Goal: Check status

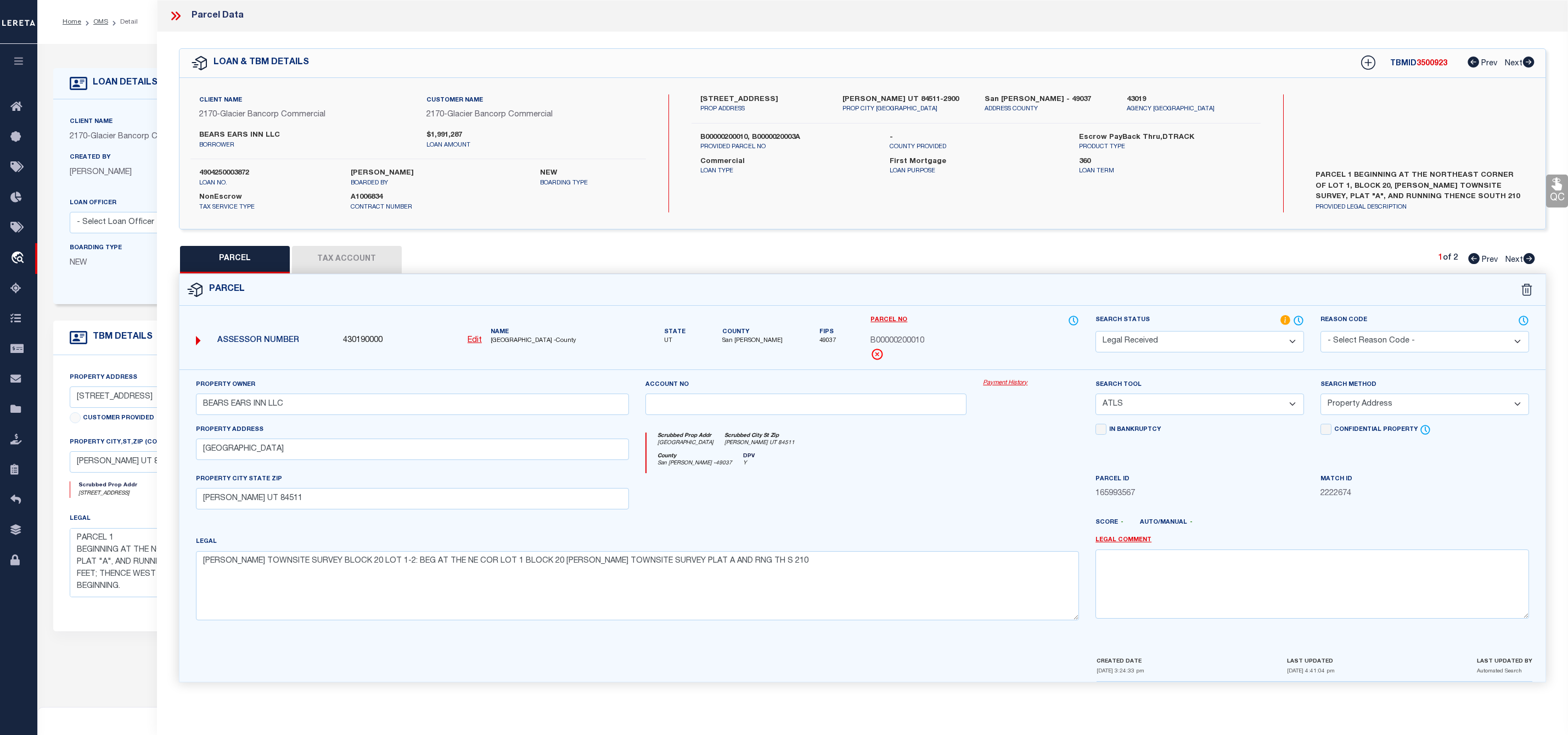
select select "200"
select select "RD"
select select "ATL"
select select "ADD"
select select "4583"
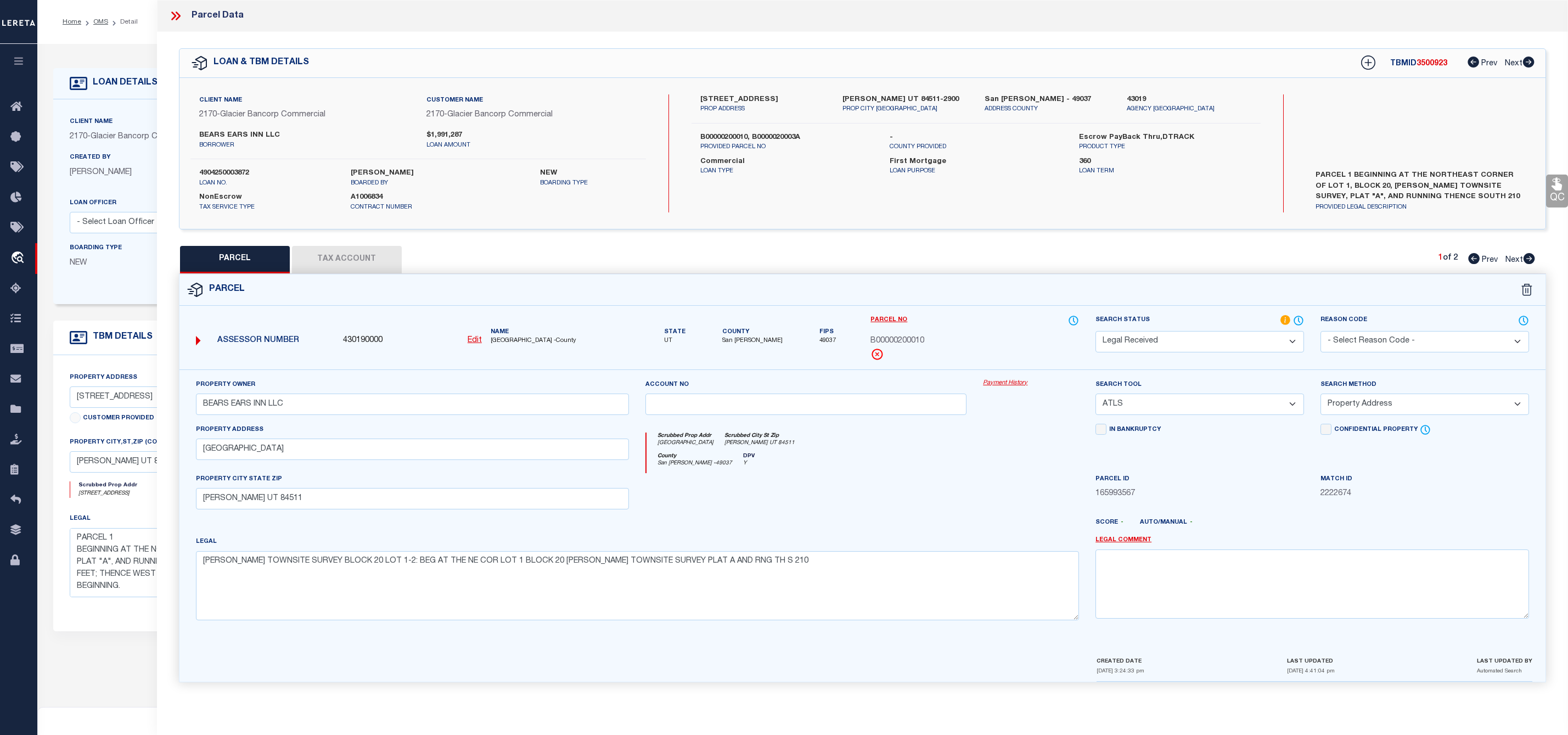
select select "10"
select select "20"
select select "NonEscrow"
click at [177, 15] on icon at bounding box center [176, 15] width 14 height 14
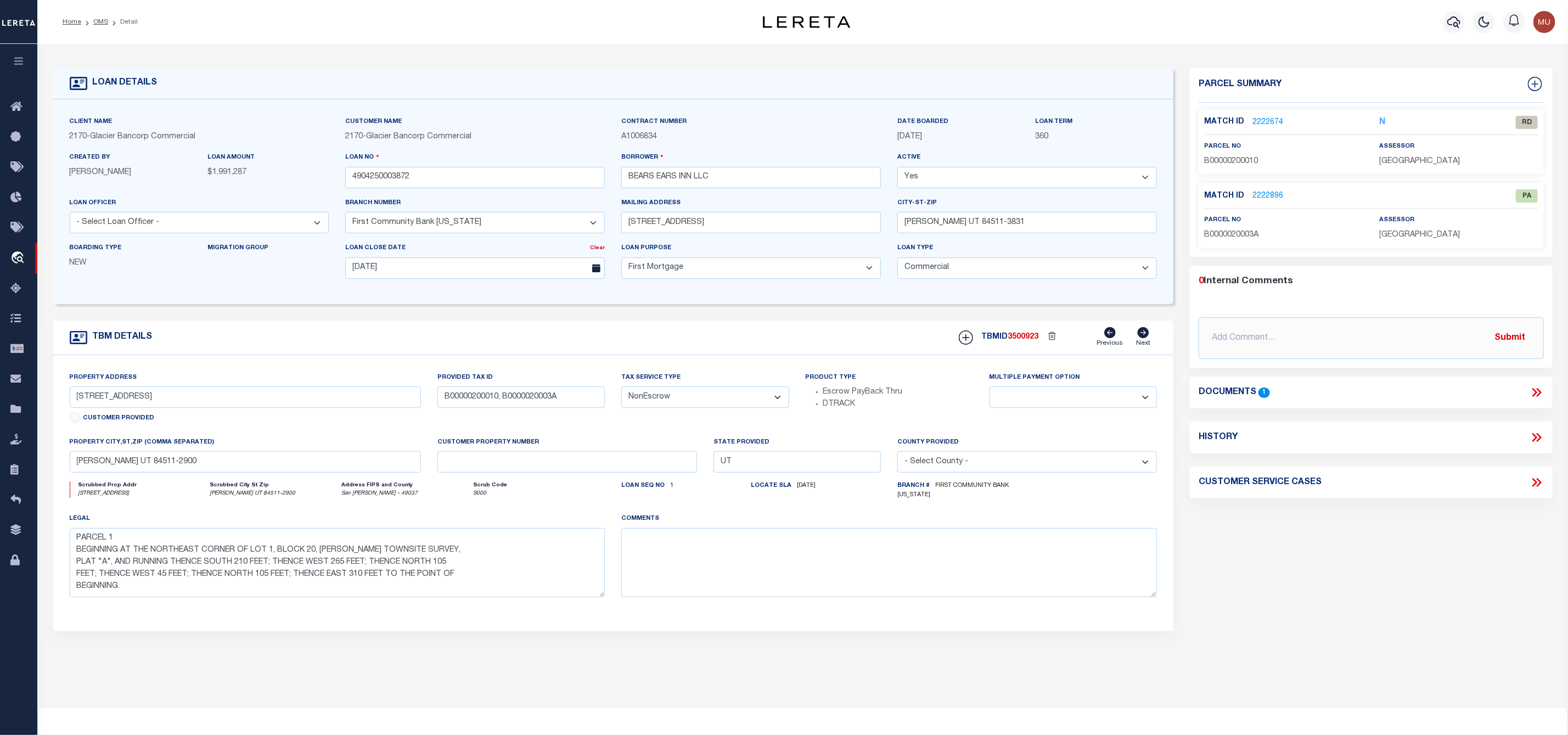
click at [109, 23] on li "Detail" at bounding box center [123, 22] width 29 height 10
click at [99, 25] on link "OMS" at bounding box center [101, 21] width 15 height 7
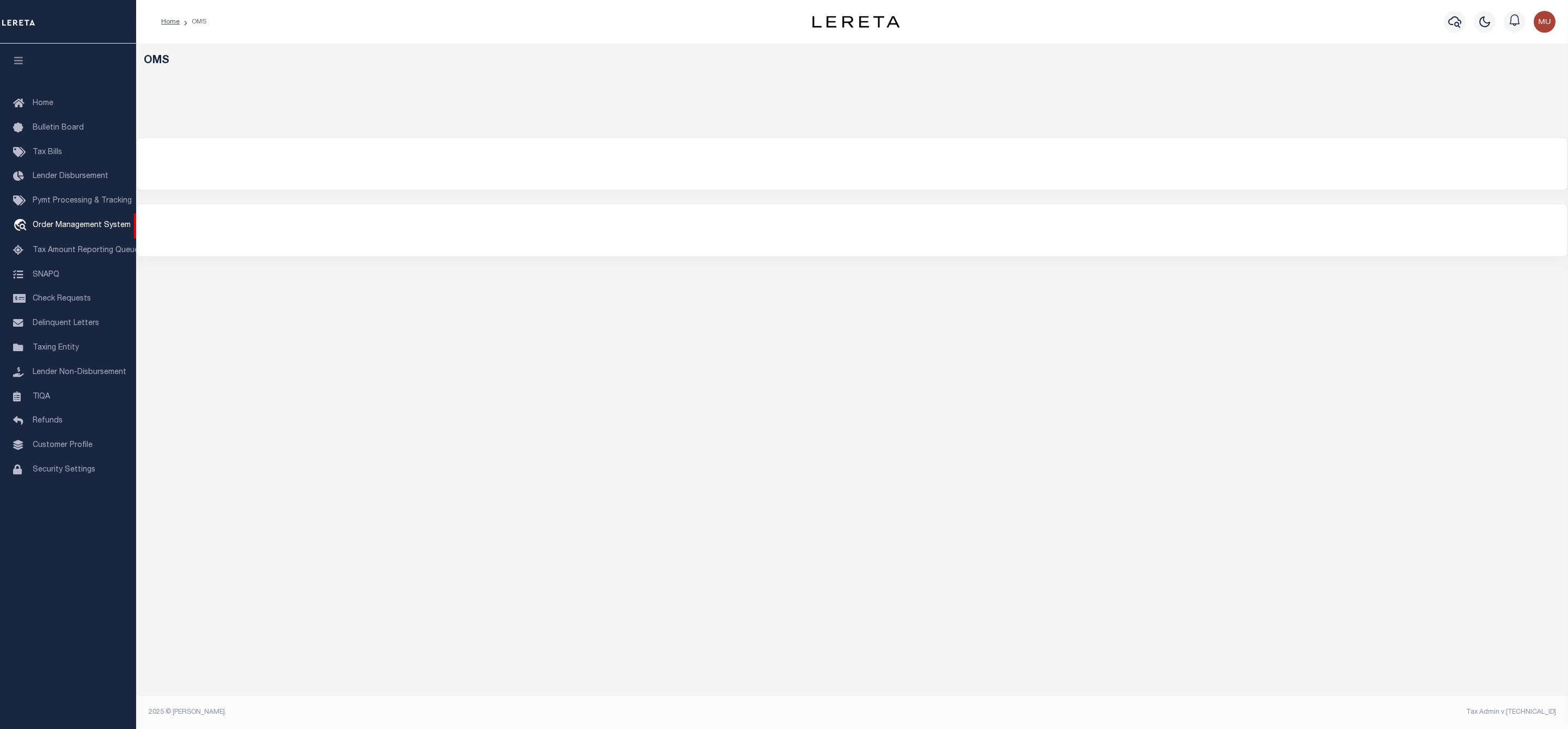
select select "200"
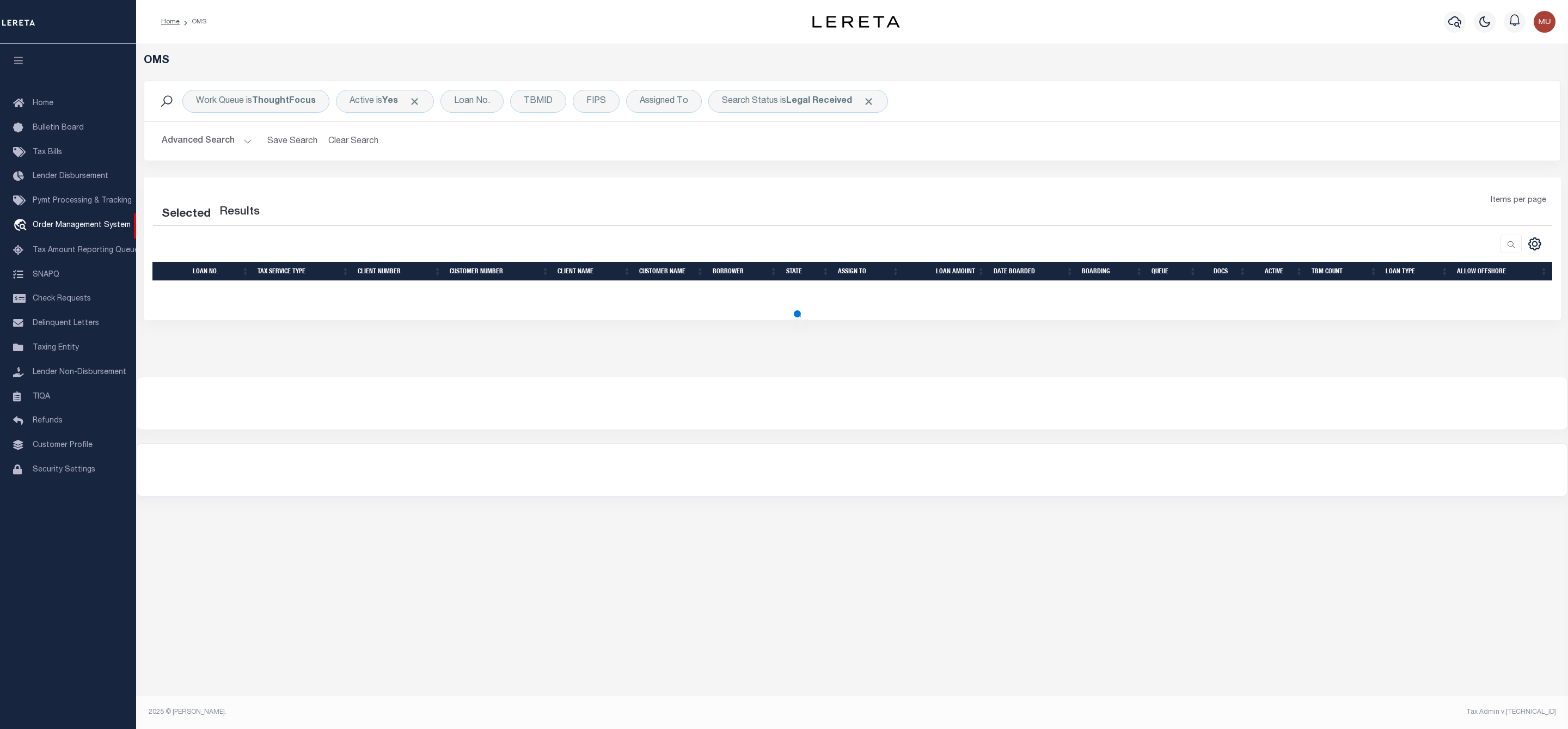
select select "200"
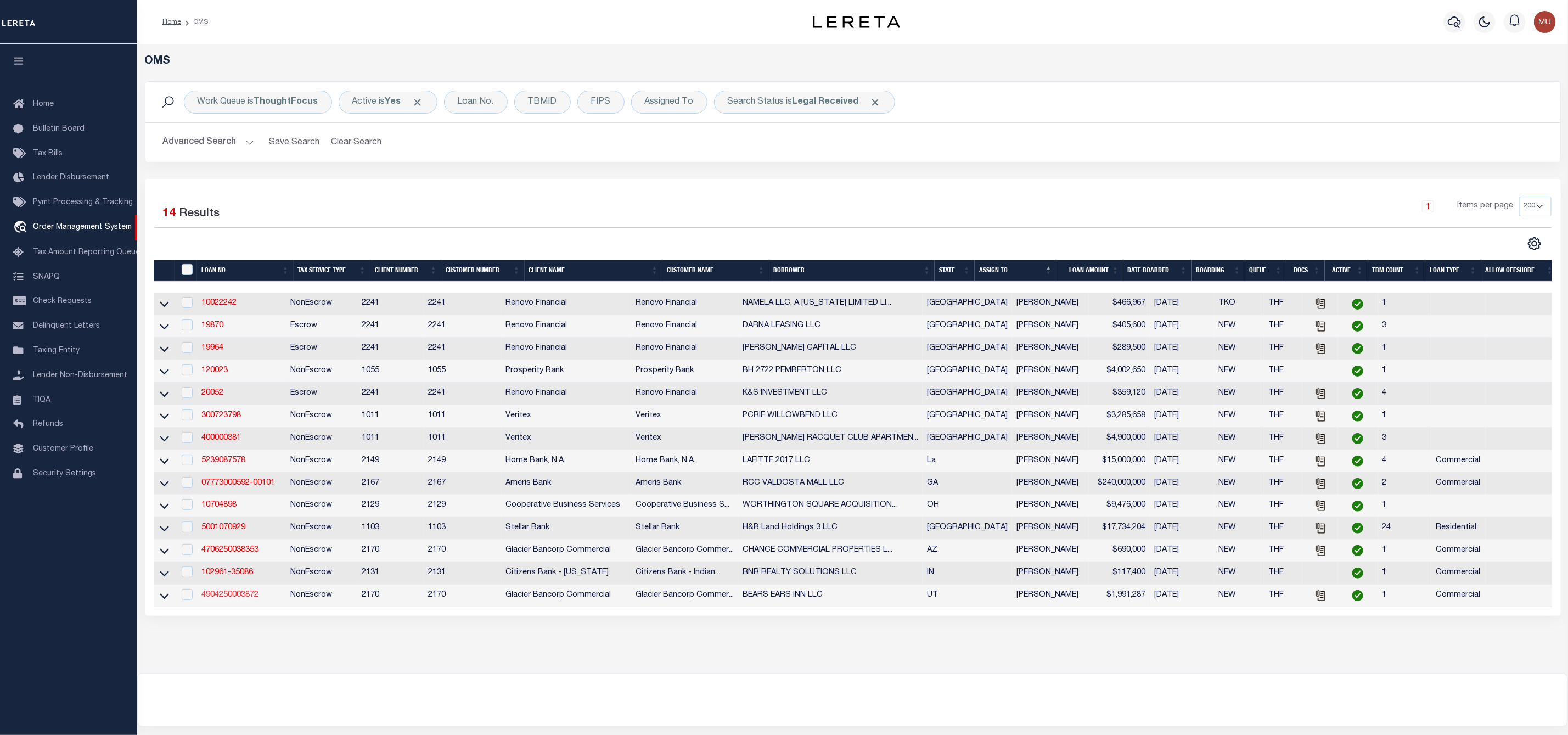
click at [241, 599] on link "4904250003872" at bounding box center [230, 595] width 57 height 8
type input "4904250003872"
type input "BEARS EARS INN LLC"
select select
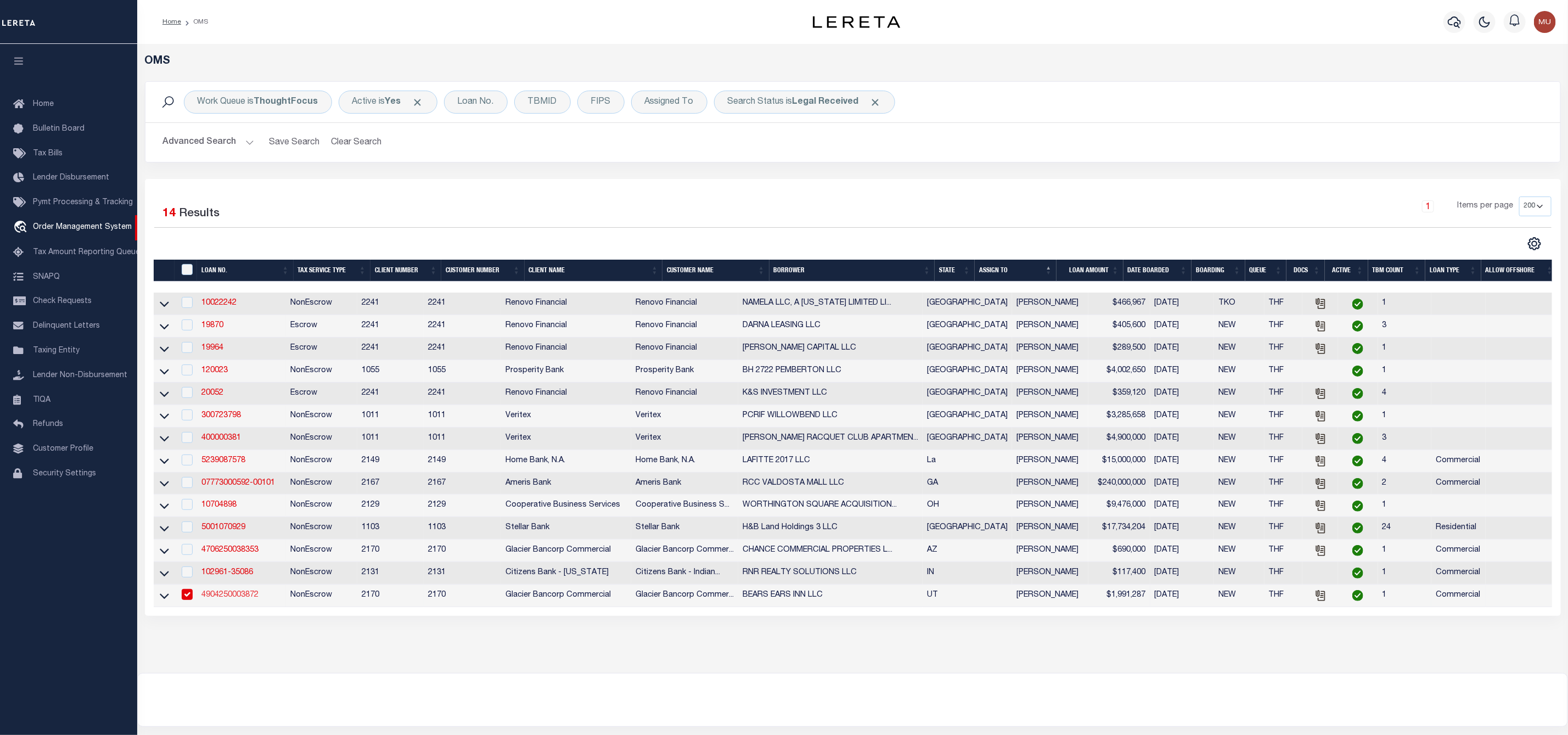
type input "301 S MAIN ST"
type input "BLANDING UT 84511-3831"
type input "[DATE]"
select select "10"
select select "20"
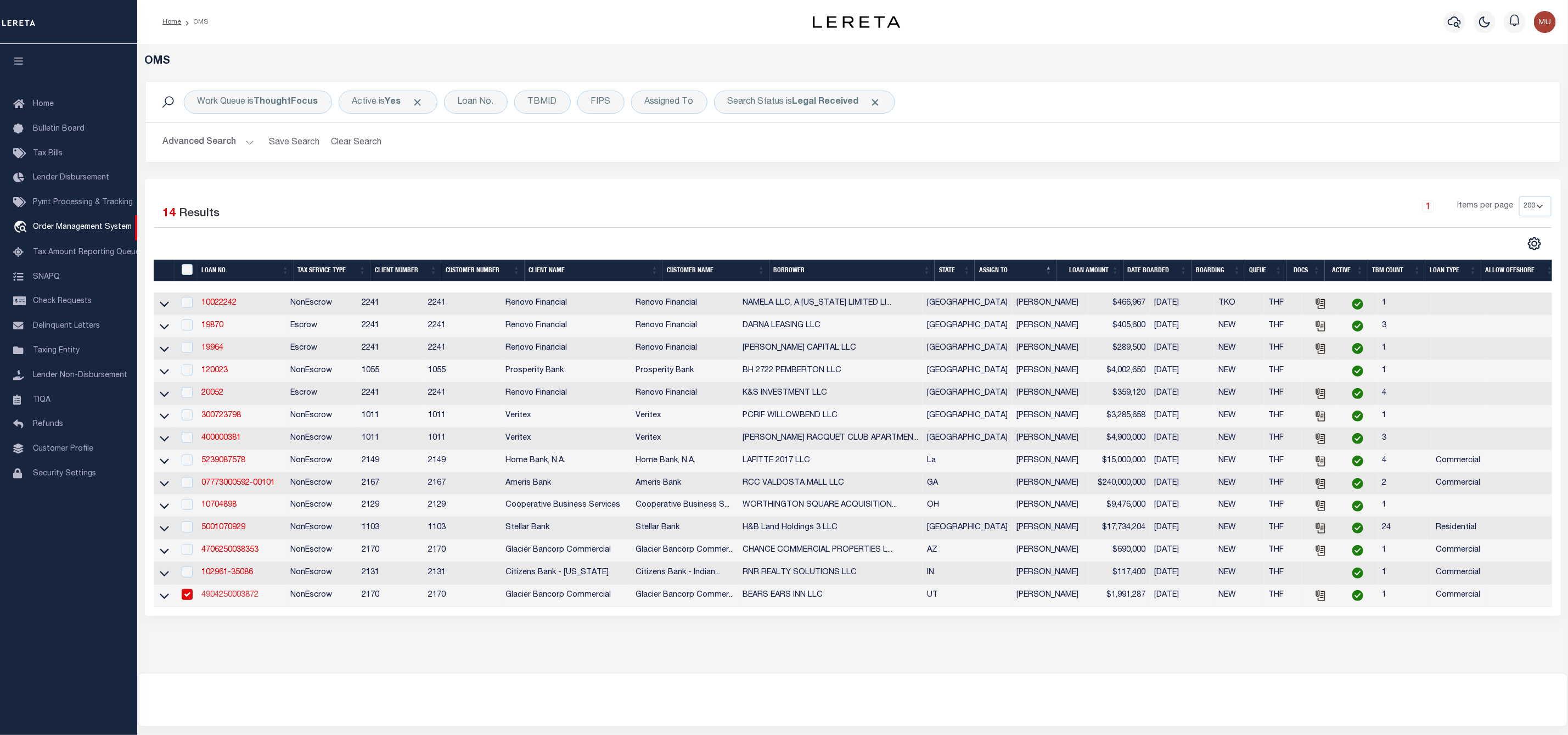
select select "NonEscrow"
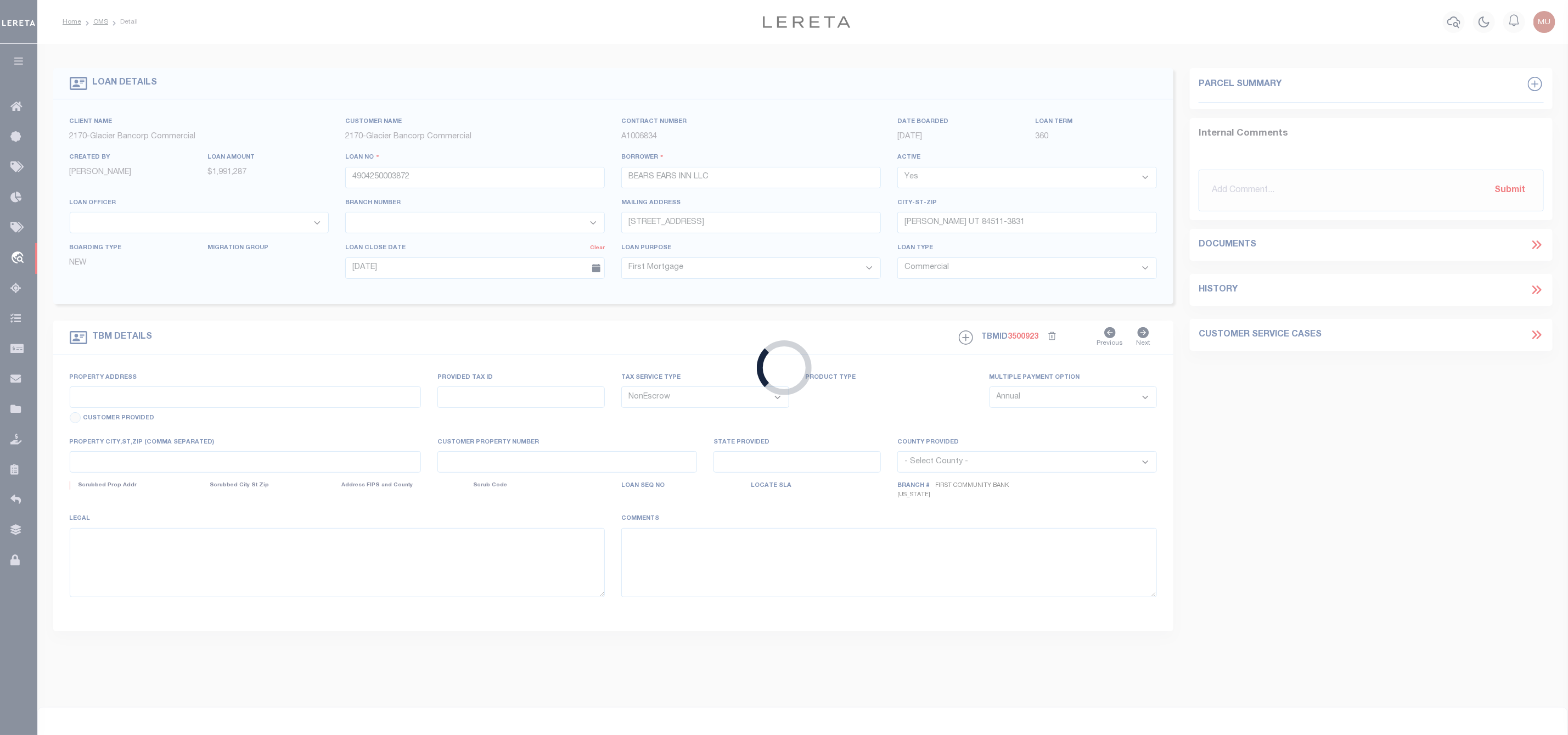
select select "4583"
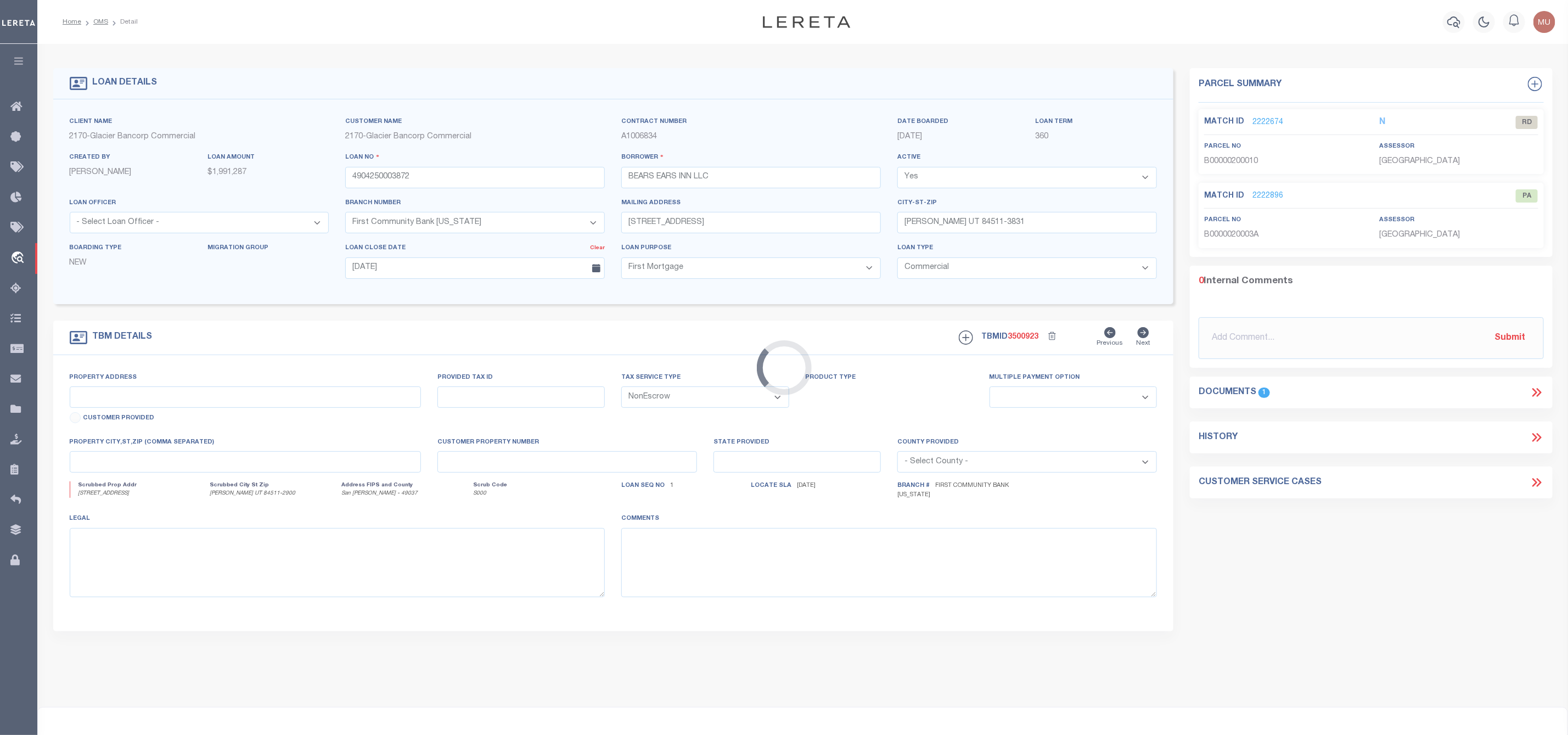
type input "88 E CENTER ST"
type input "B00000200010, B0000020003A"
select select
type input "BLANDING UT 84511-2900"
type input "UT"
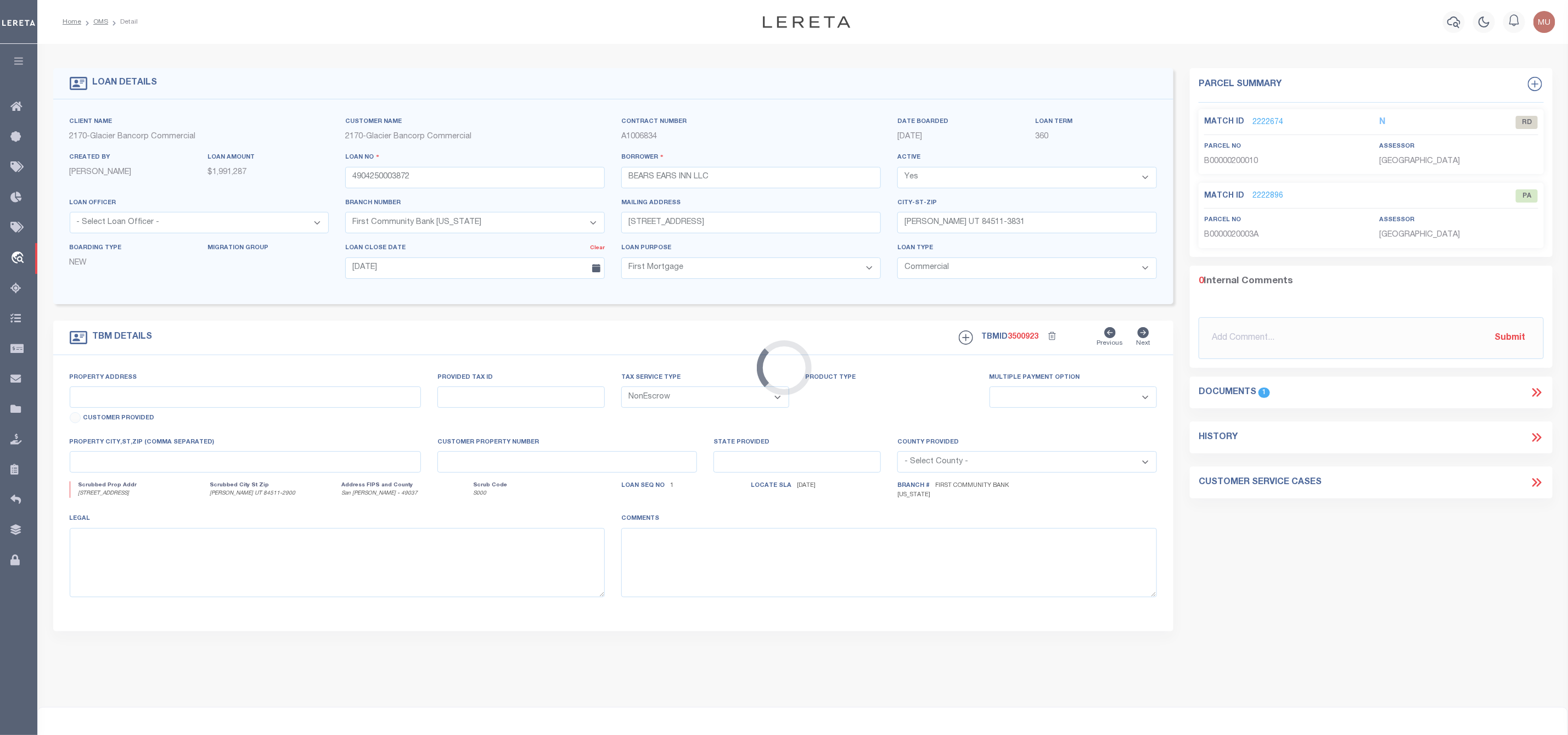
type textarea "PARCEL 1 BEGINNING AT THE NORTHEAST CORNER OF LOT 1, BLOCK 20, BLANDING TOWNSIT…"
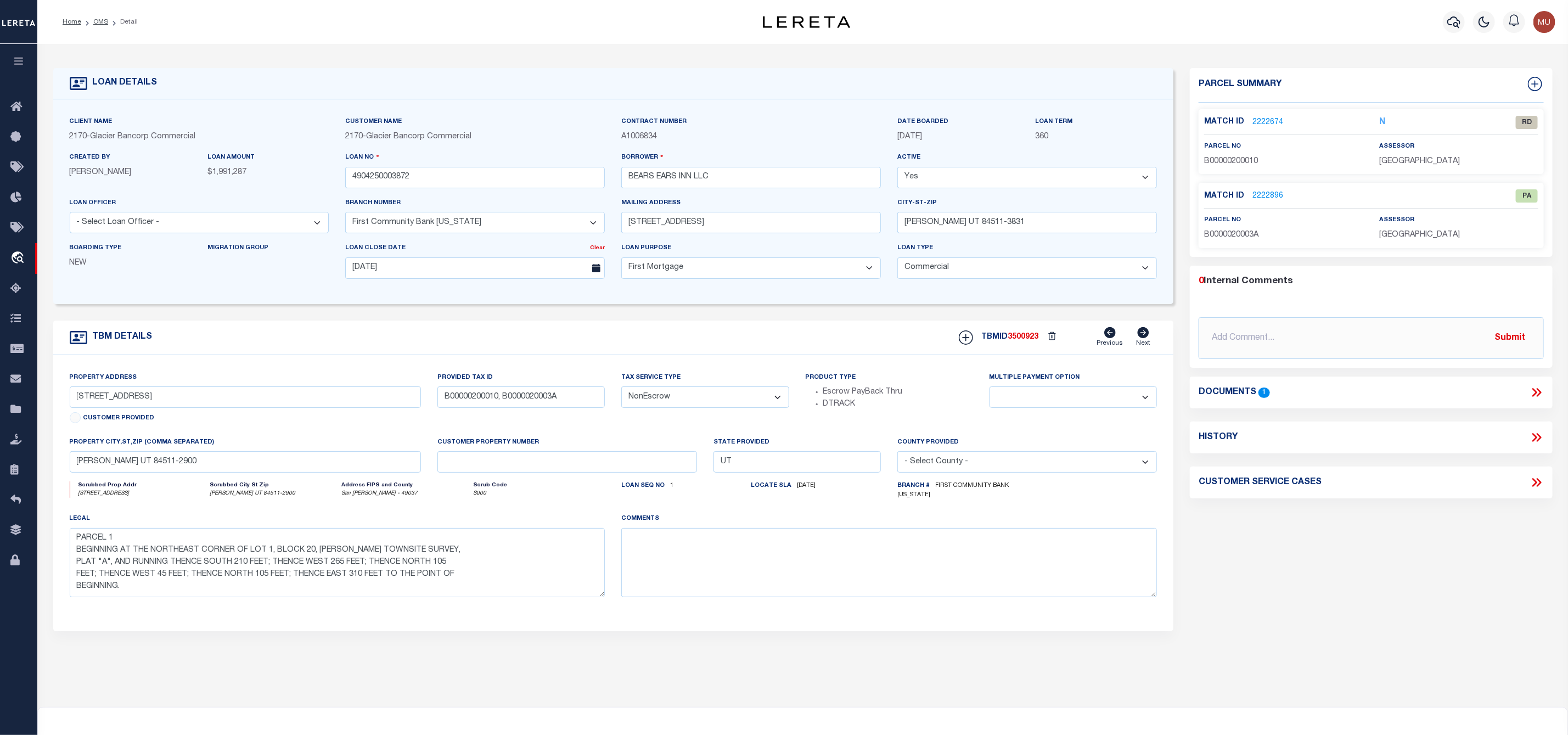
click at [1275, 120] on link "2222674" at bounding box center [1268, 123] width 31 height 12
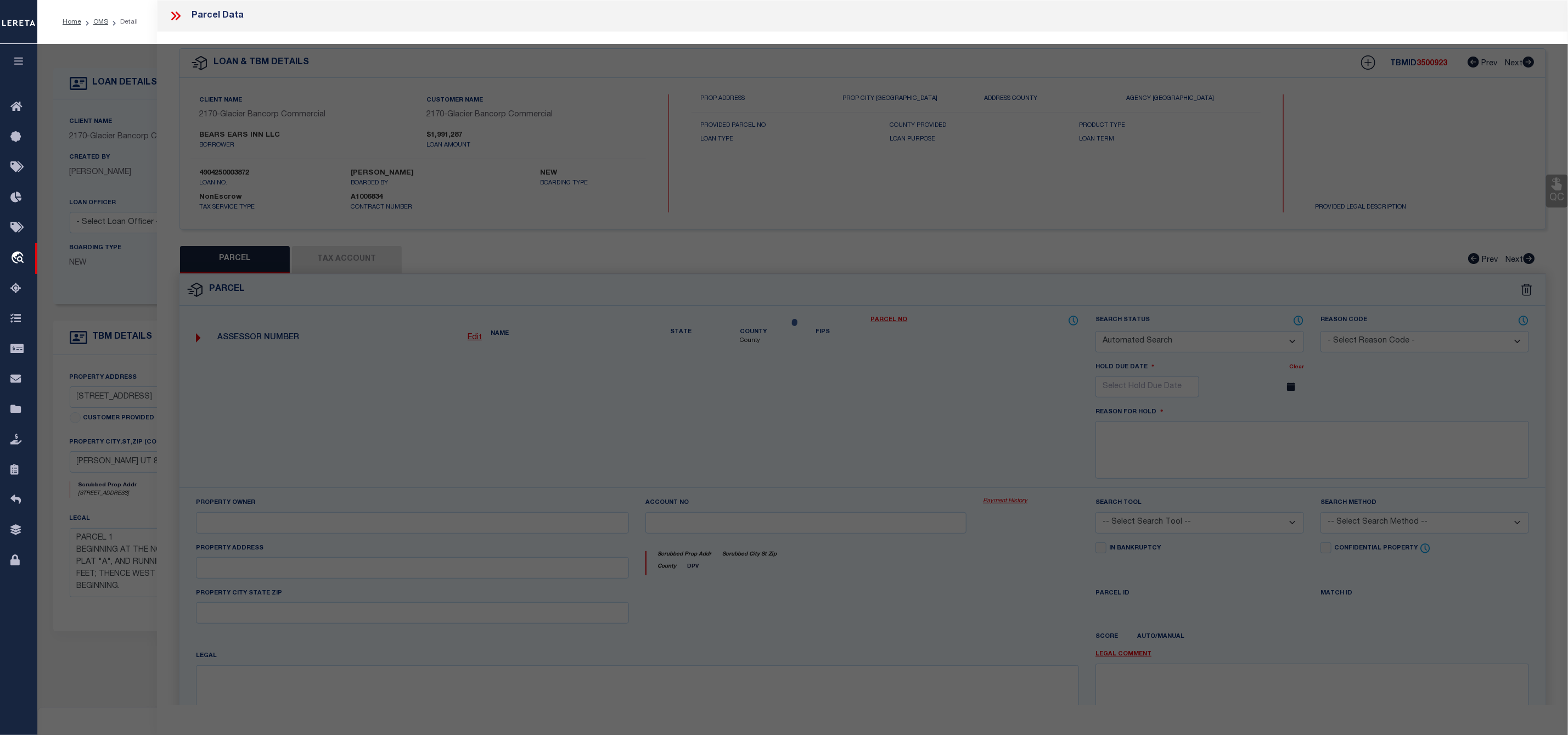
checkbox input "false"
select select "RD"
type input "BEARS EARS INN LLC"
select select "ATL"
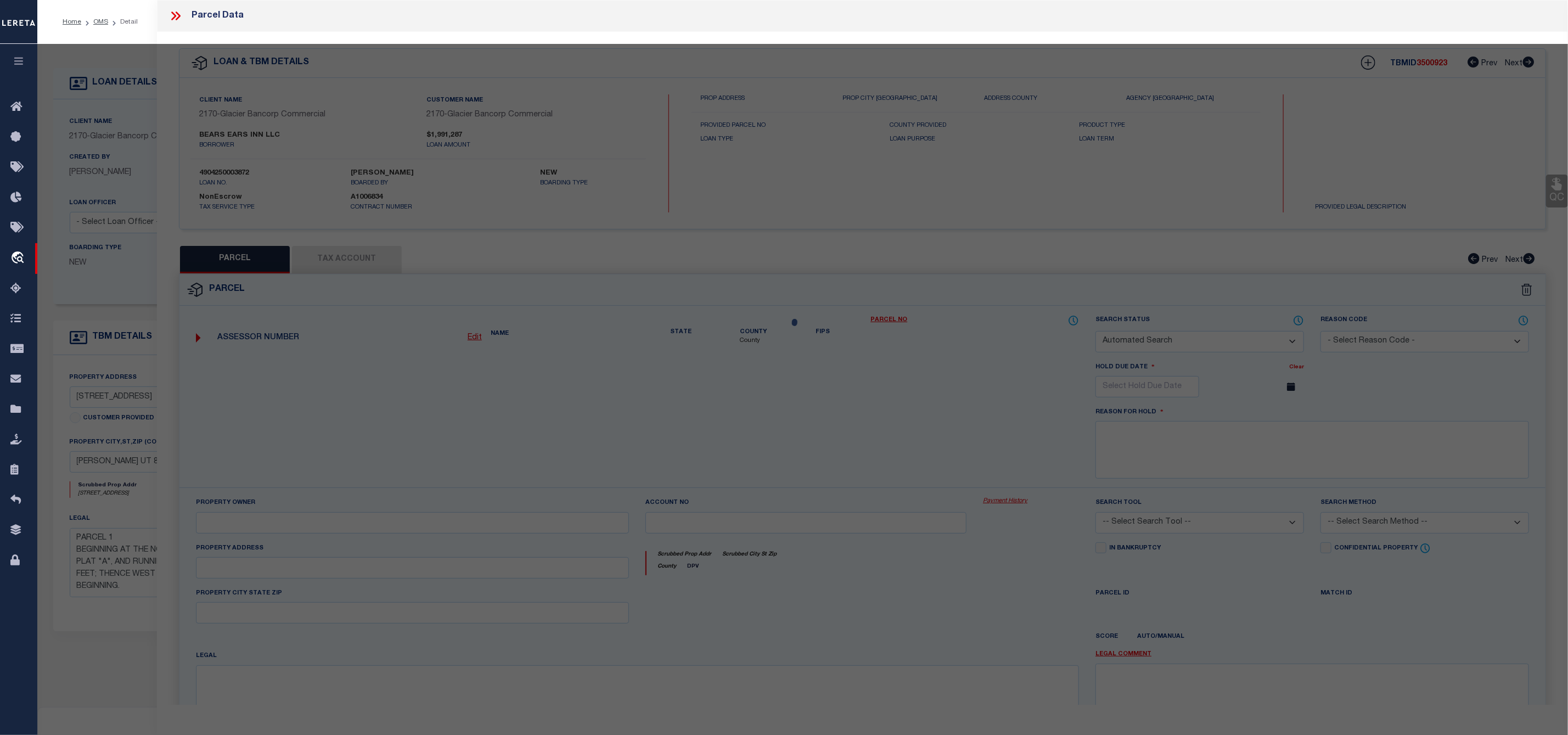
select select "ADD"
type input "88 EAST CENTER"
checkbox input "false"
type input "BLANDING UT 84511"
type textarea "BLANDING TOWNSITE SURVEY BLOCK 20 LOT 1-2: BEG AT THE NE COR LOT 1 BLOCK 20 BLA…"
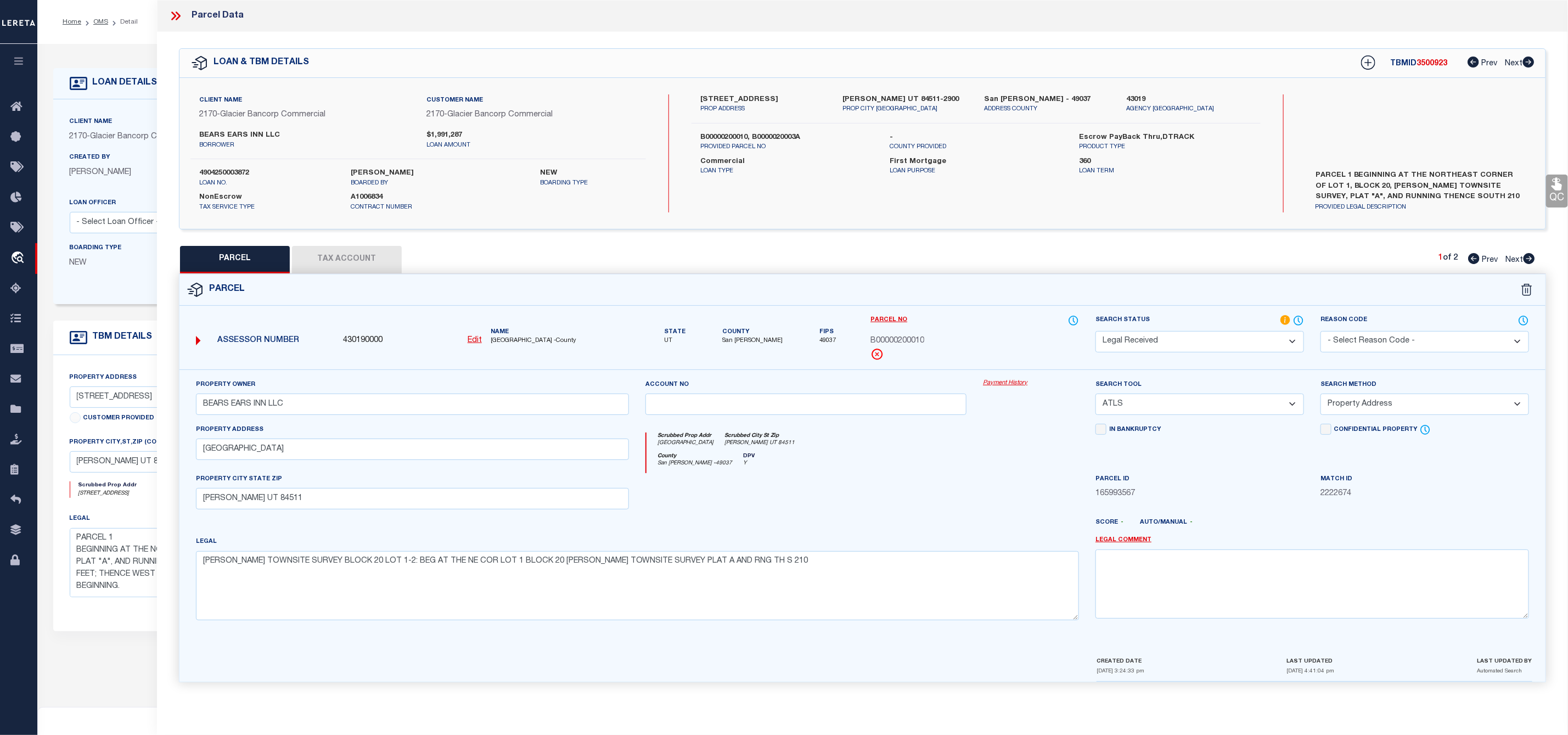
click at [180, 15] on icon at bounding box center [178, 16] width 5 height 9
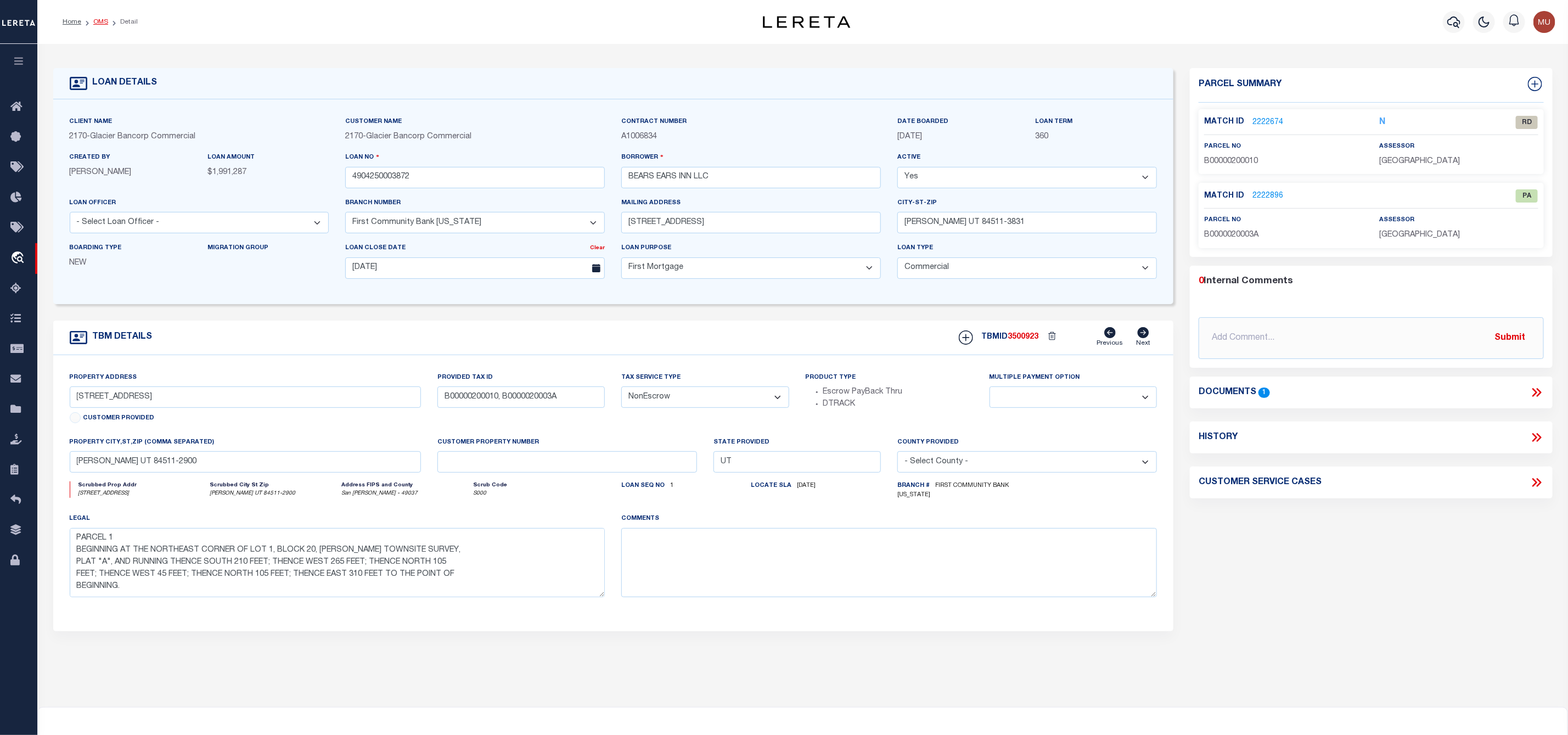
click at [101, 20] on link "OMS" at bounding box center [101, 21] width 15 height 7
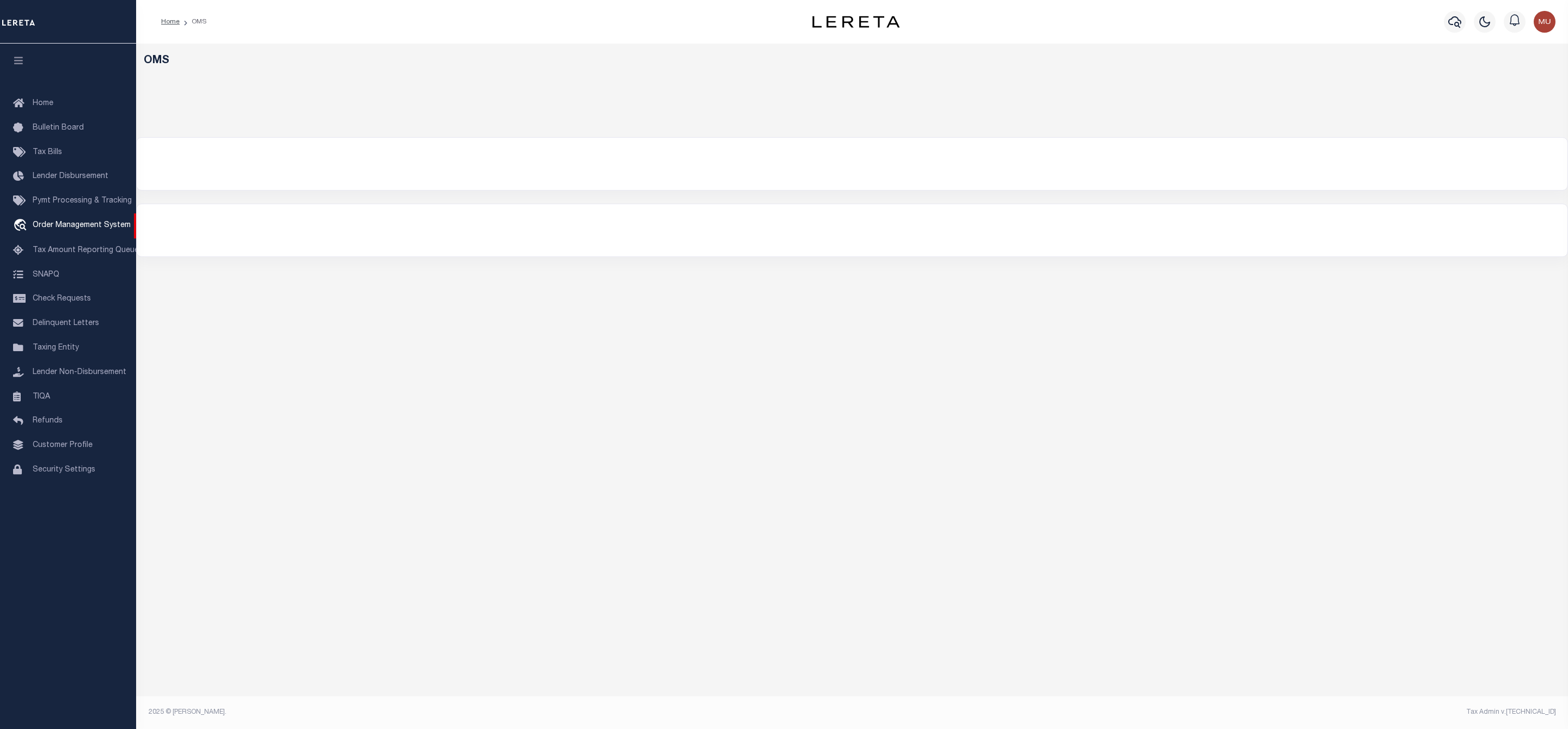
select select "200"
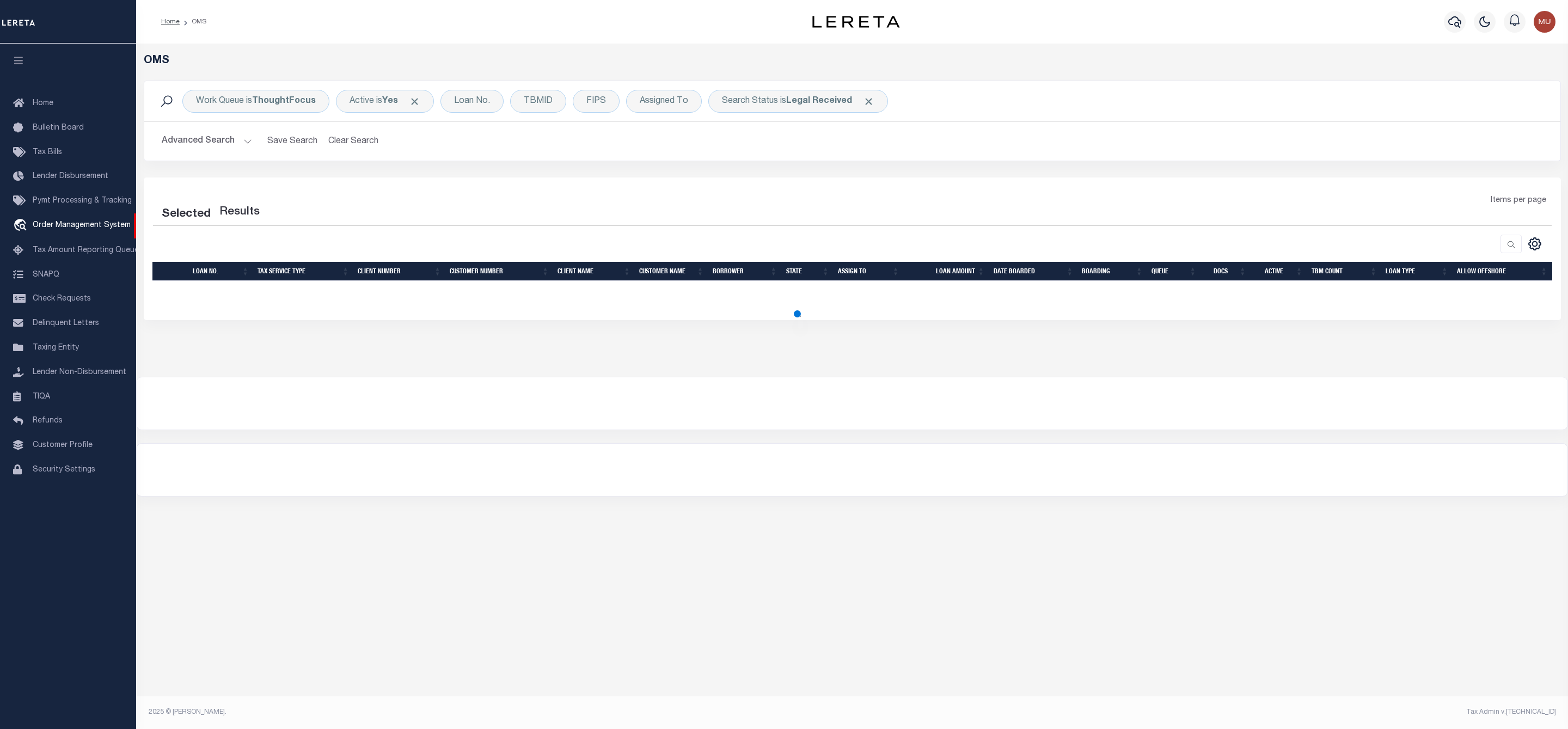
select select "200"
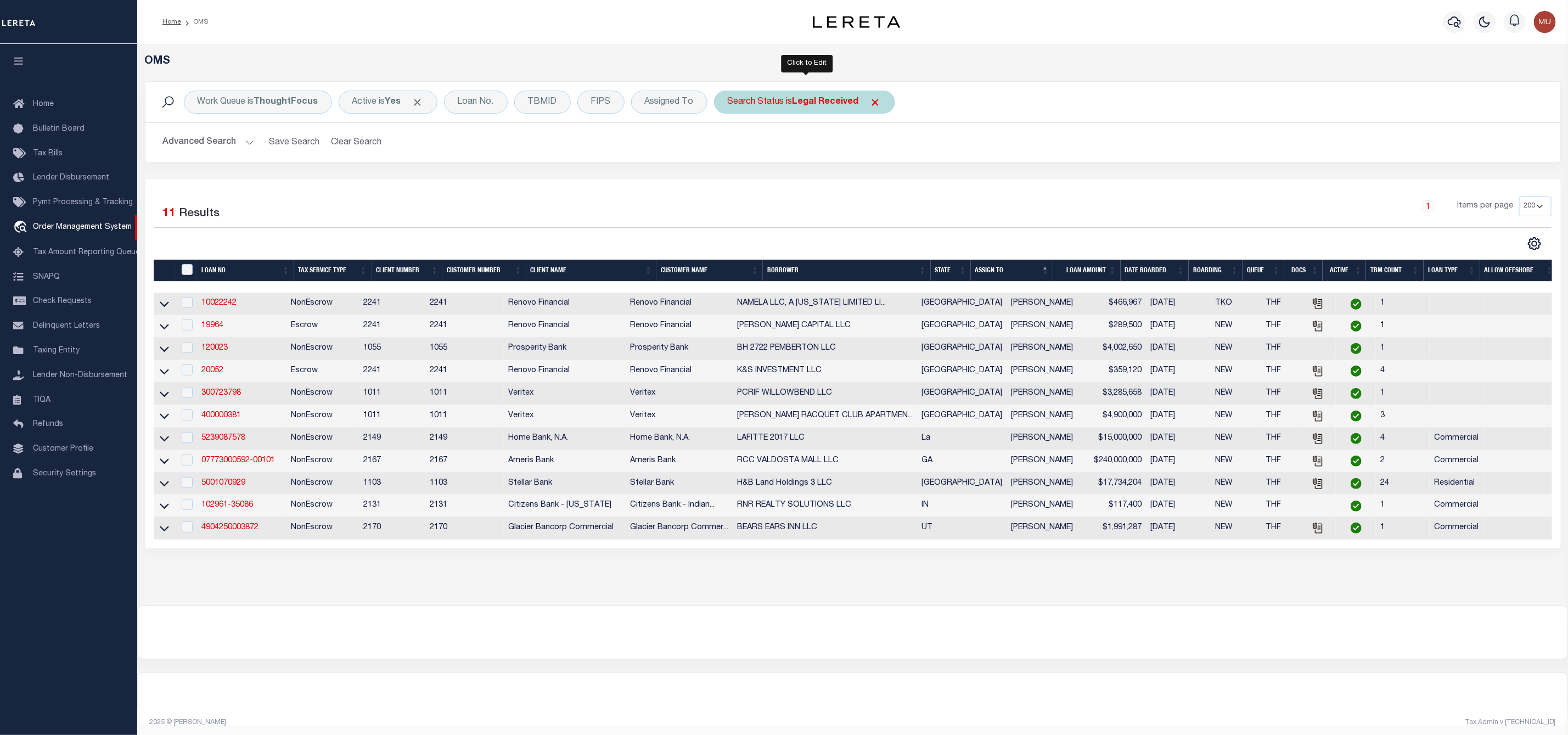
click at [819, 102] on b "Legal Received" at bounding box center [826, 102] width 66 height 9
click at [786, 157] on select "Automated Search Bad Parcel Complete Duplicate Parcel High Dollar Reporting In …" at bounding box center [809, 156] width 161 height 21
select select "IP"
click at [731, 147] on select "Automated Search Bad Parcel Complete Duplicate Parcel High Dollar Reporting In …" at bounding box center [809, 156] width 161 height 21
click at [873, 175] on input "Apply" at bounding box center [873, 180] width 33 height 18
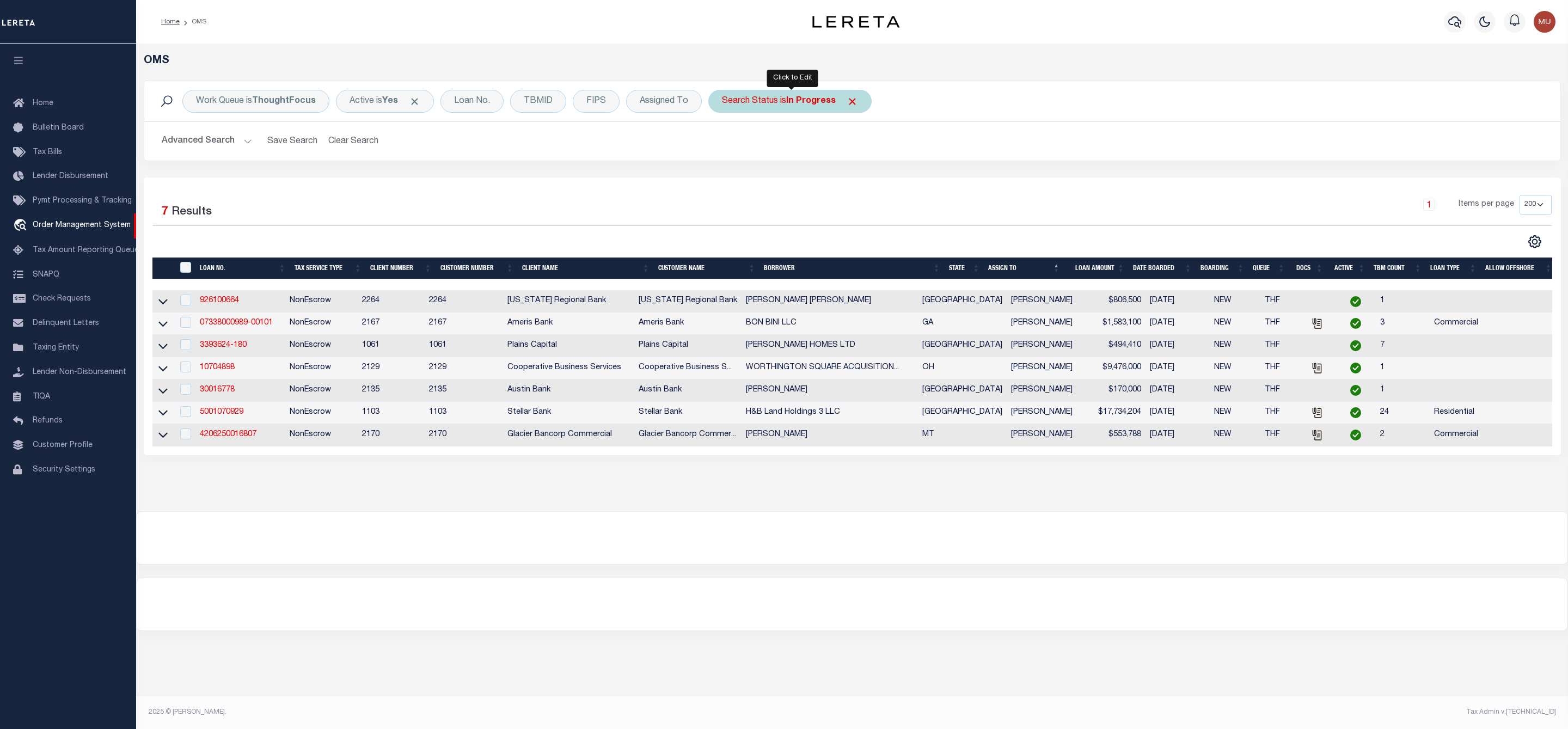
click at [786, 100] on div "Search Status is In Progress" at bounding box center [790, 102] width 163 height 23
click at [771, 148] on select "Automated Search Bad Parcel Complete Duplicate Parcel High Dollar Reporting In …" at bounding box center [802, 155] width 160 height 21
select select "RD"
click at [725, 145] on select "Automated Search Bad Parcel Complete Duplicate Parcel High Dollar Reporting In …" at bounding box center [802, 155] width 160 height 21
click at [881, 176] on input "Apply" at bounding box center [866, 178] width 32 height 18
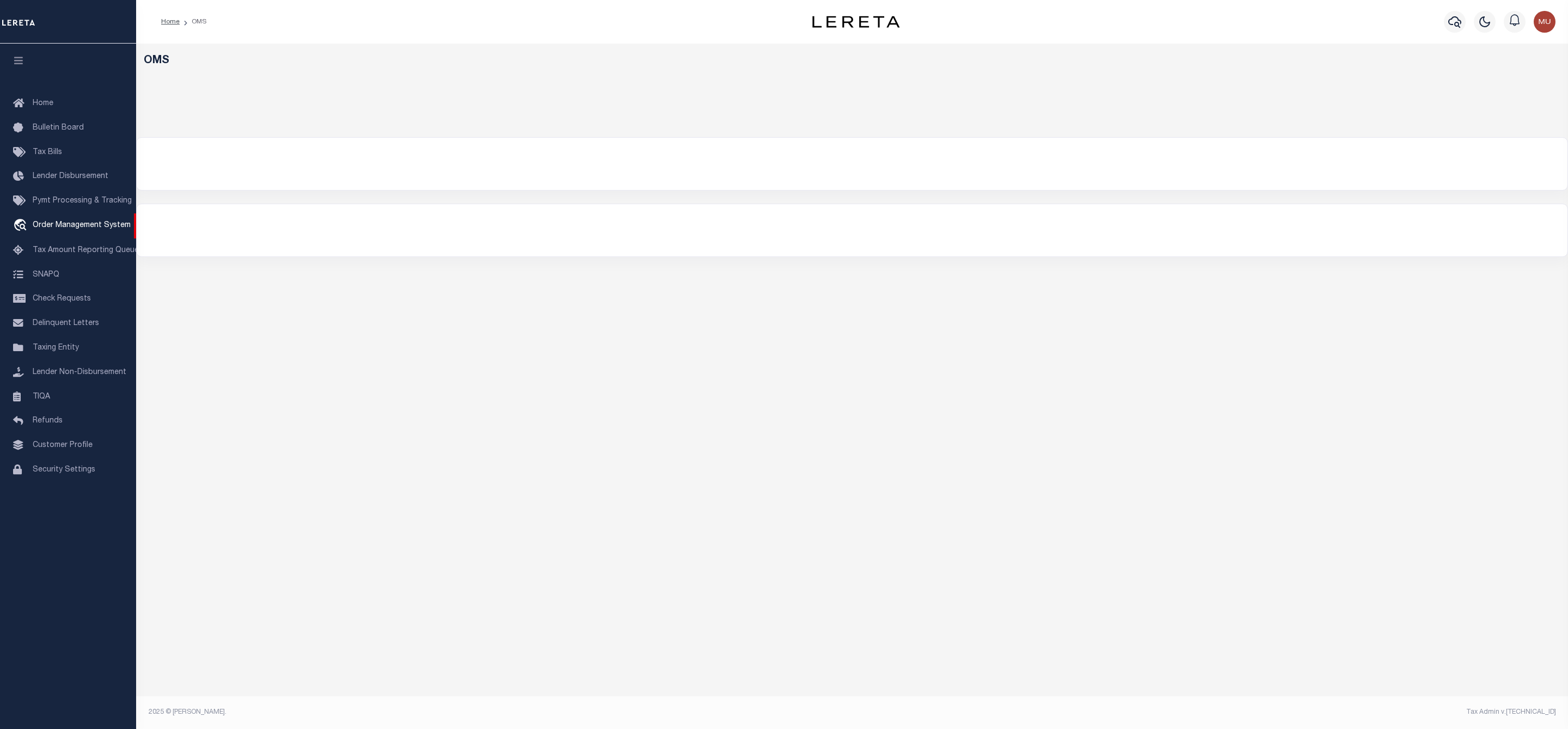
select select "200"
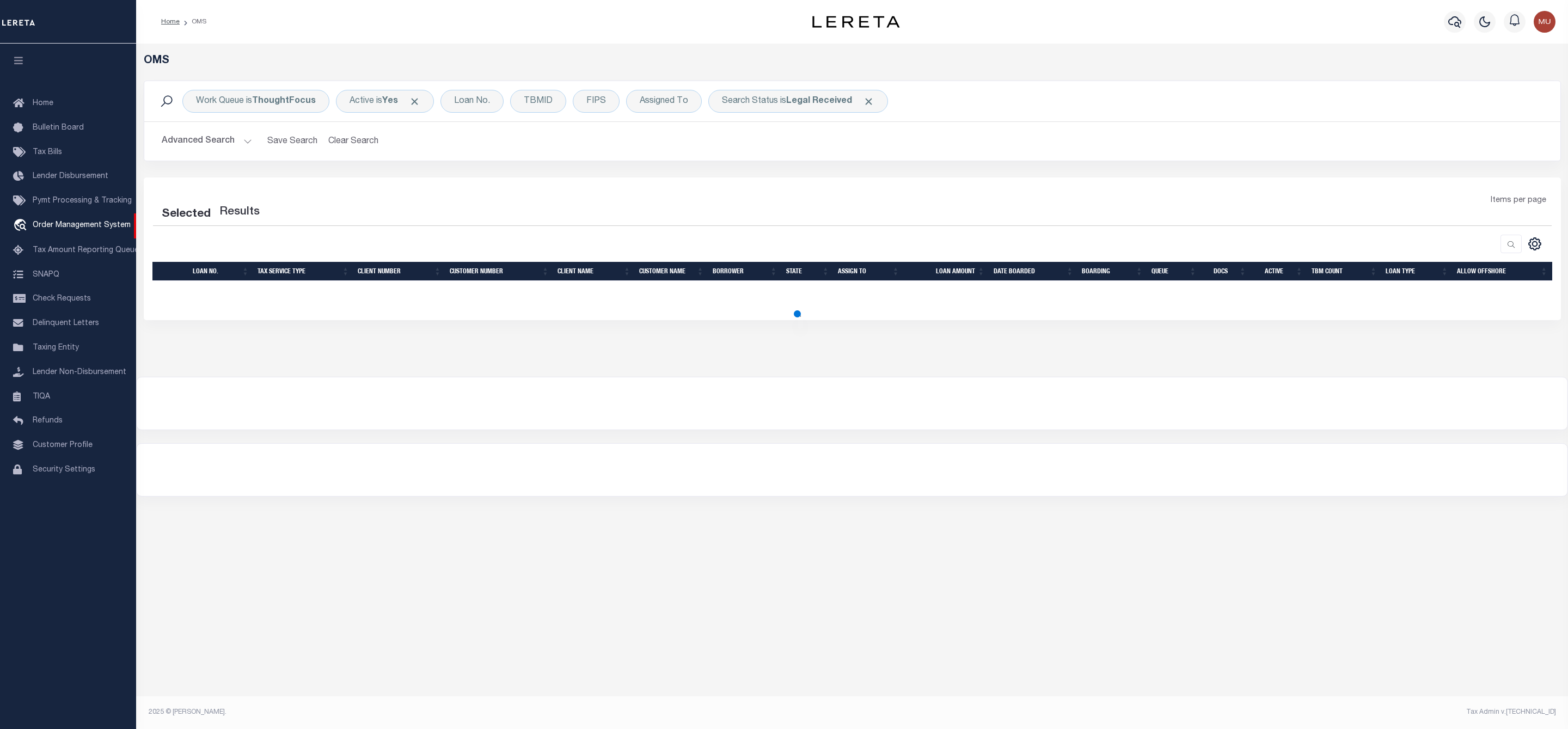
select select "200"
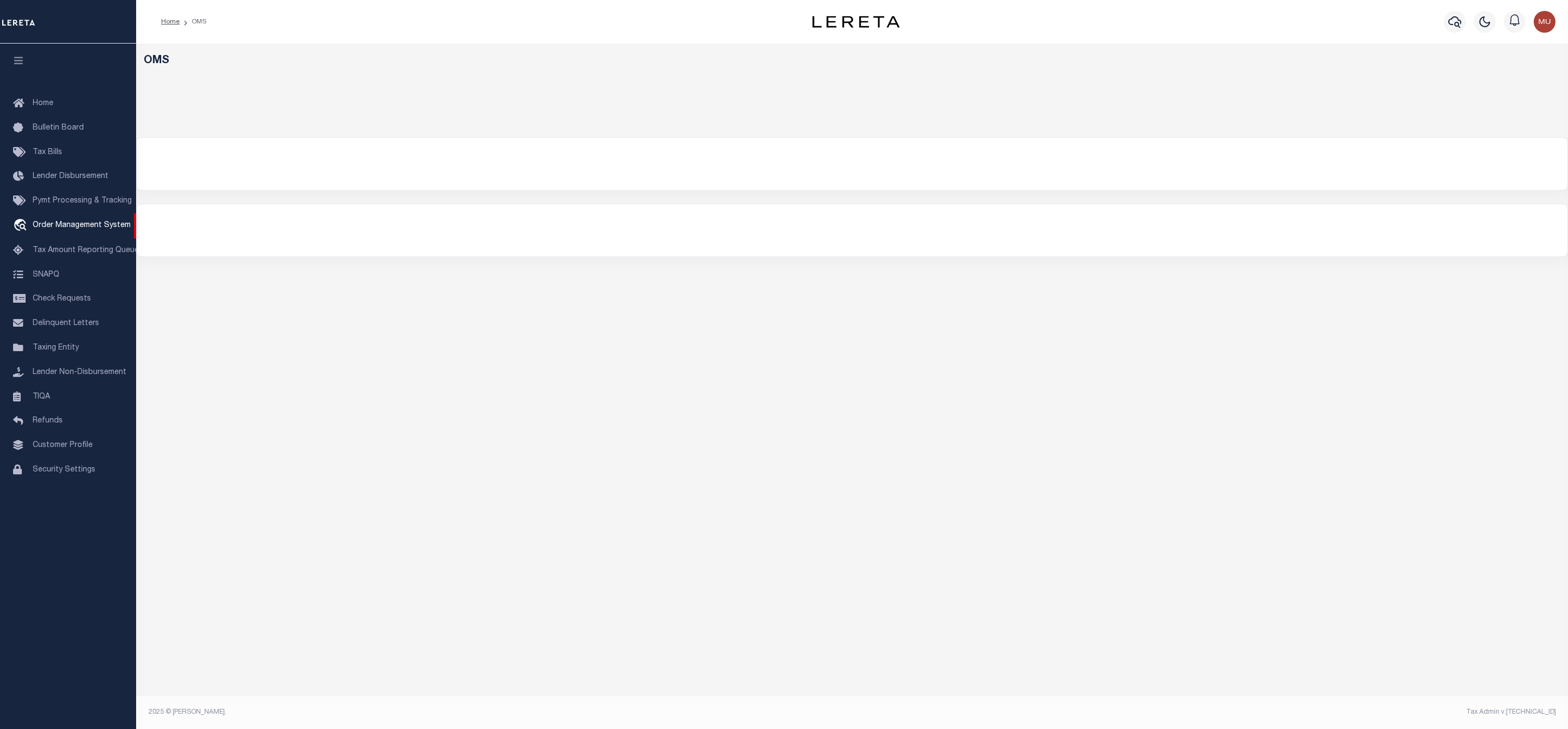
select select "200"
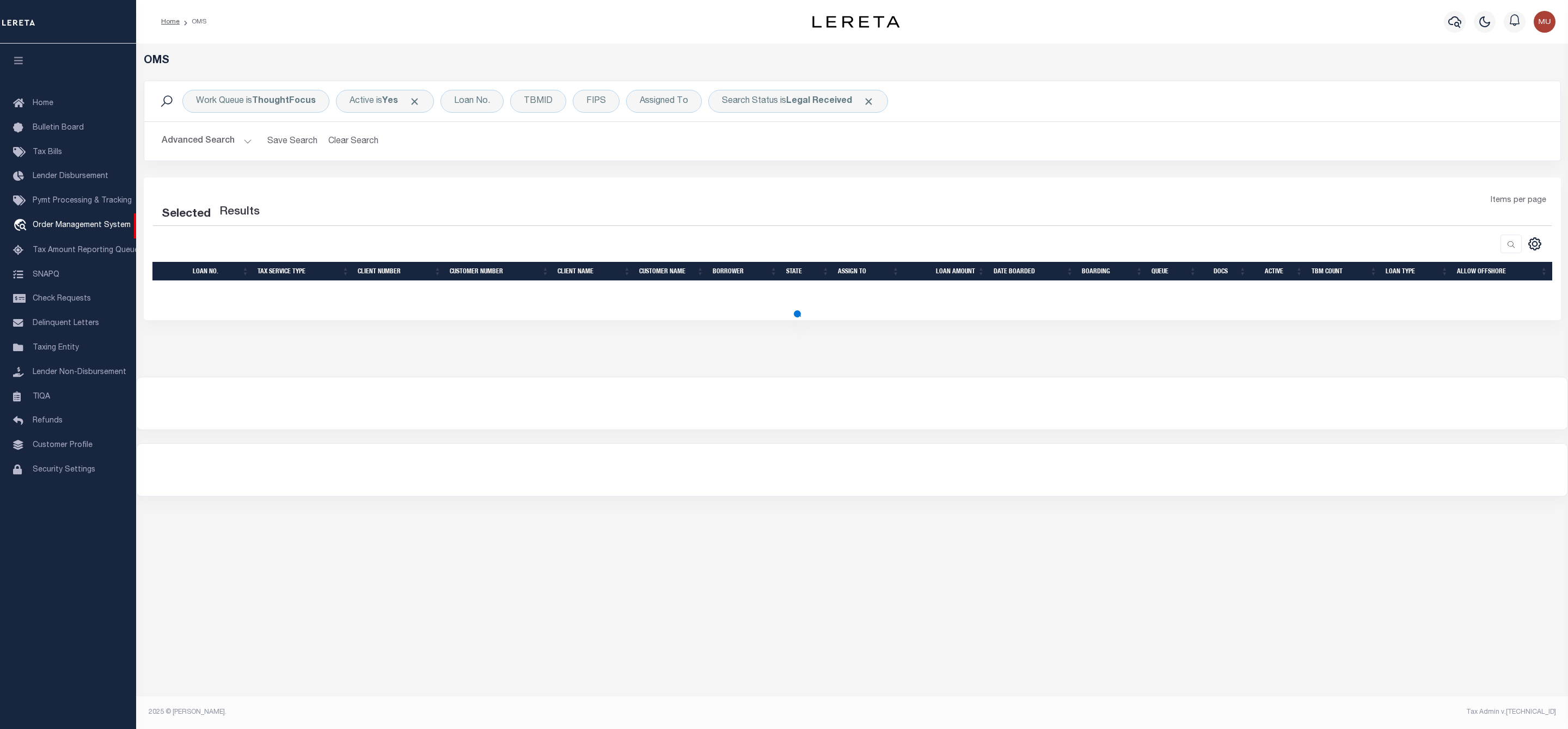
select select "200"
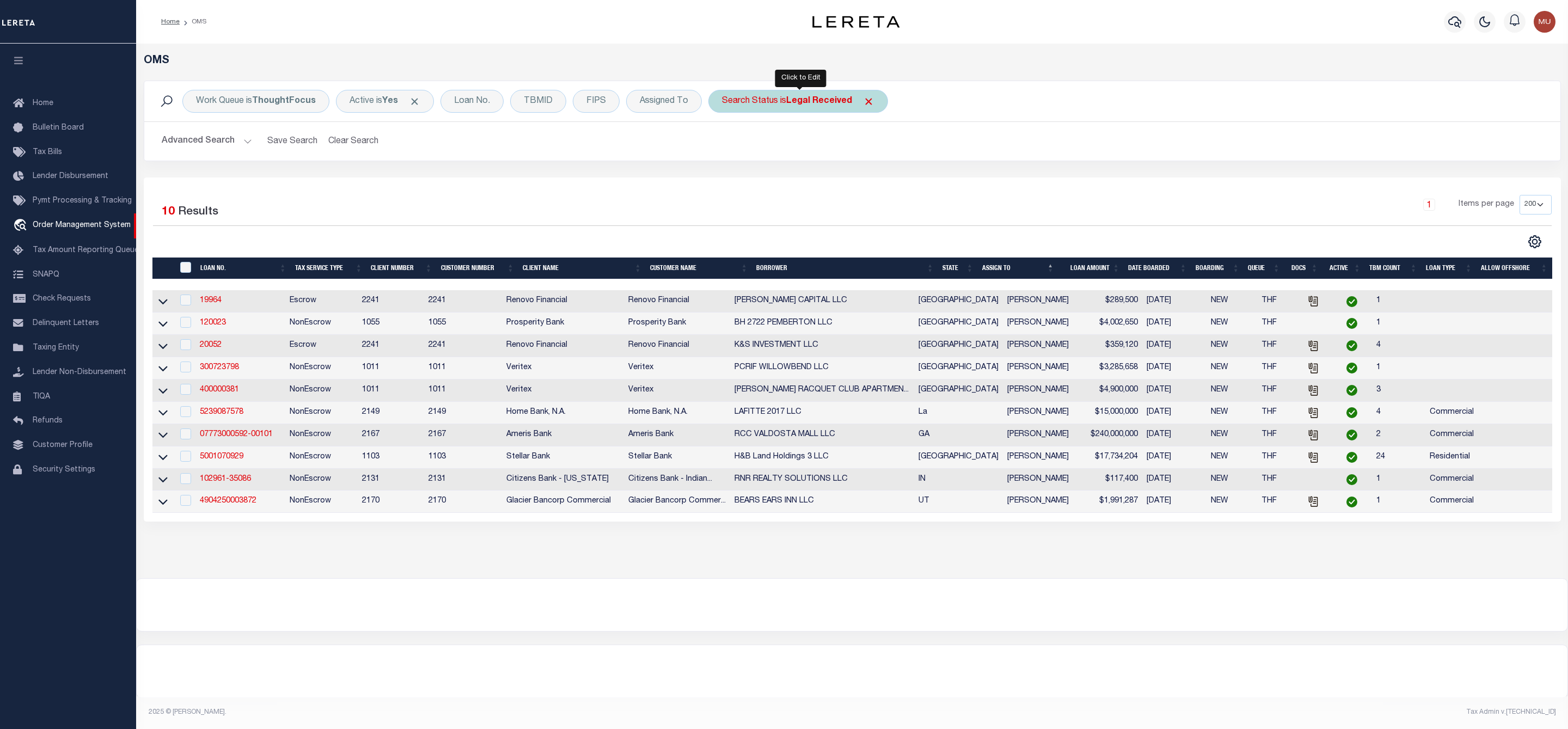
click at [811, 105] on b "Legal Received" at bounding box center [819, 101] width 66 height 9
click at [784, 153] on select "Automated Search Bad Parcel Complete Duplicate Parcel High Dollar Reporting In …" at bounding box center [802, 155] width 160 height 21
select select "IP"
click at [725, 145] on select "Automated Search Bad Parcel Complete Duplicate Parcel High Dollar Reporting In …" at bounding box center [802, 155] width 160 height 21
click at [872, 181] on input "Apply" at bounding box center [866, 178] width 32 height 18
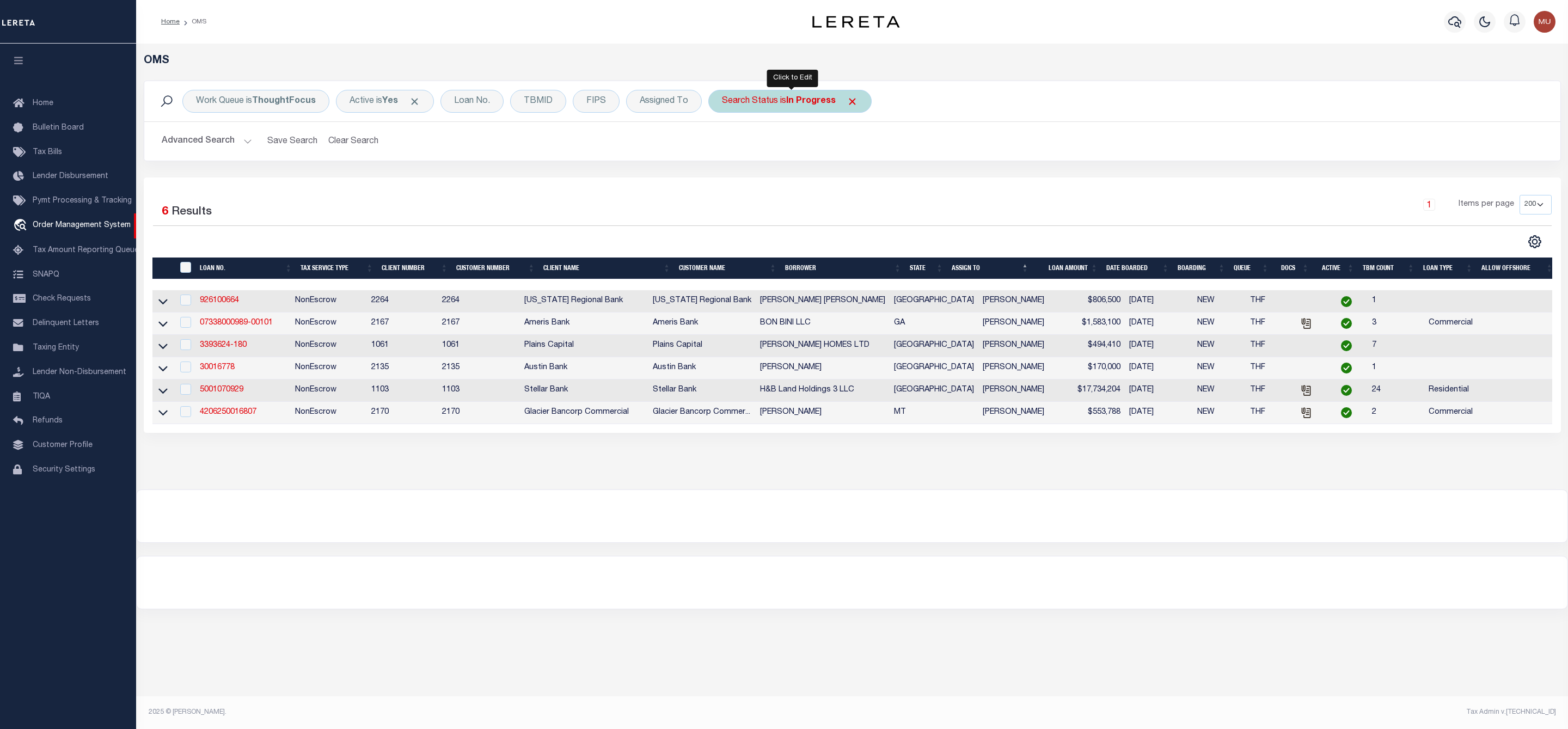
click at [813, 105] on b "In Progress" at bounding box center [811, 101] width 49 height 9
click at [792, 148] on select "Automated Search Bad Parcel Complete Duplicate Parcel High Dollar Reporting In …" at bounding box center [802, 155] width 160 height 21
select select "RD"
click at [725, 145] on select "Automated Search Bad Parcel Complete Duplicate Parcel High Dollar Reporting In …" at bounding box center [802, 155] width 160 height 21
click at [866, 178] on input "Apply" at bounding box center [866, 178] width 32 height 18
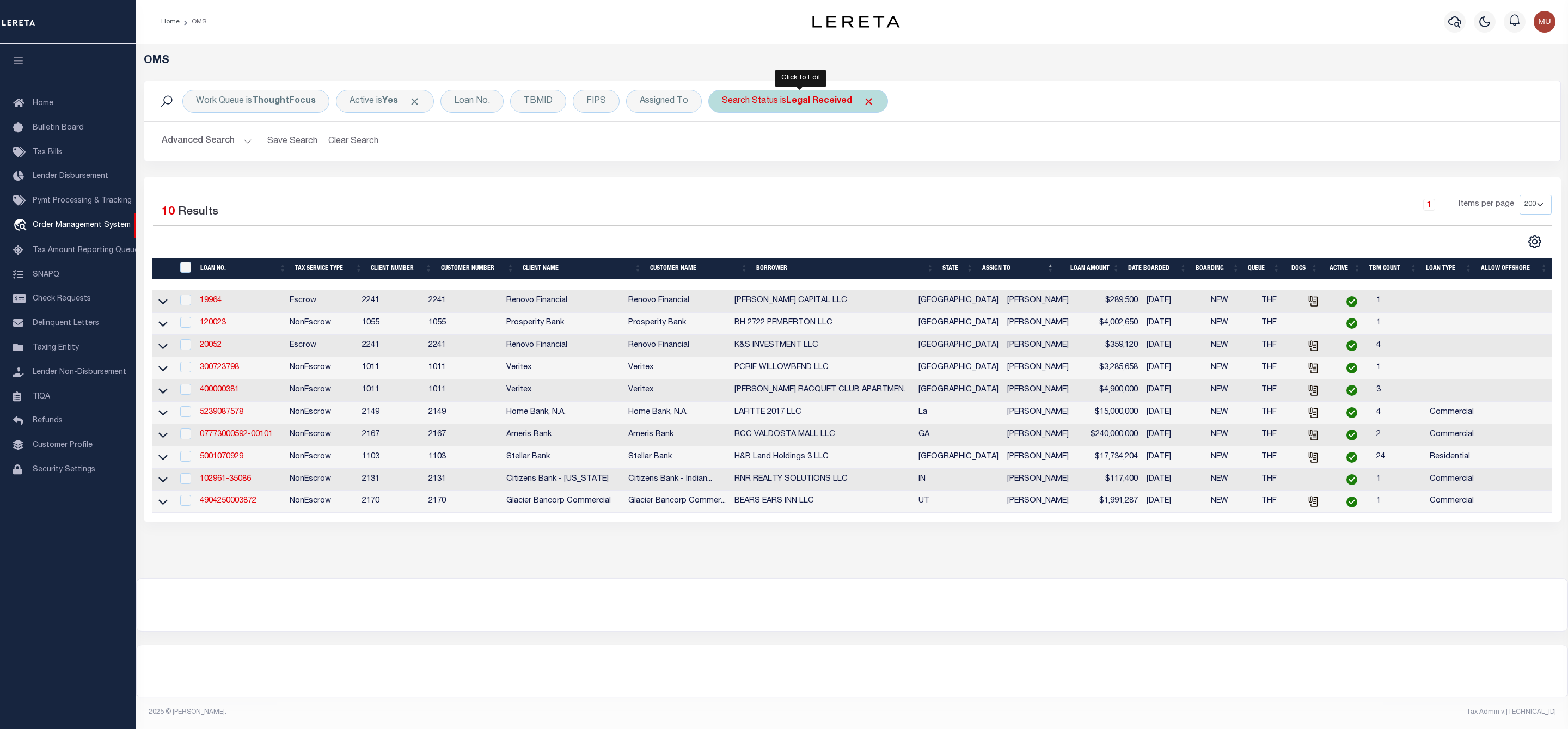
click at [805, 111] on div "Search Status is Legal Received" at bounding box center [798, 102] width 180 height 23
click at [768, 149] on select "Automated Search Bad Parcel Complete Duplicate Parcel High Dollar Reporting In …" at bounding box center [802, 155] width 160 height 21
select select "PA"
click at [725, 145] on select "Automated Search Bad Parcel Complete Duplicate Parcel High Dollar Reporting In …" at bounding box center [802, 155] width 160 height 21
click at [870, 178] on input "Apply" at bounding box center [866, 178] width 32 height 18
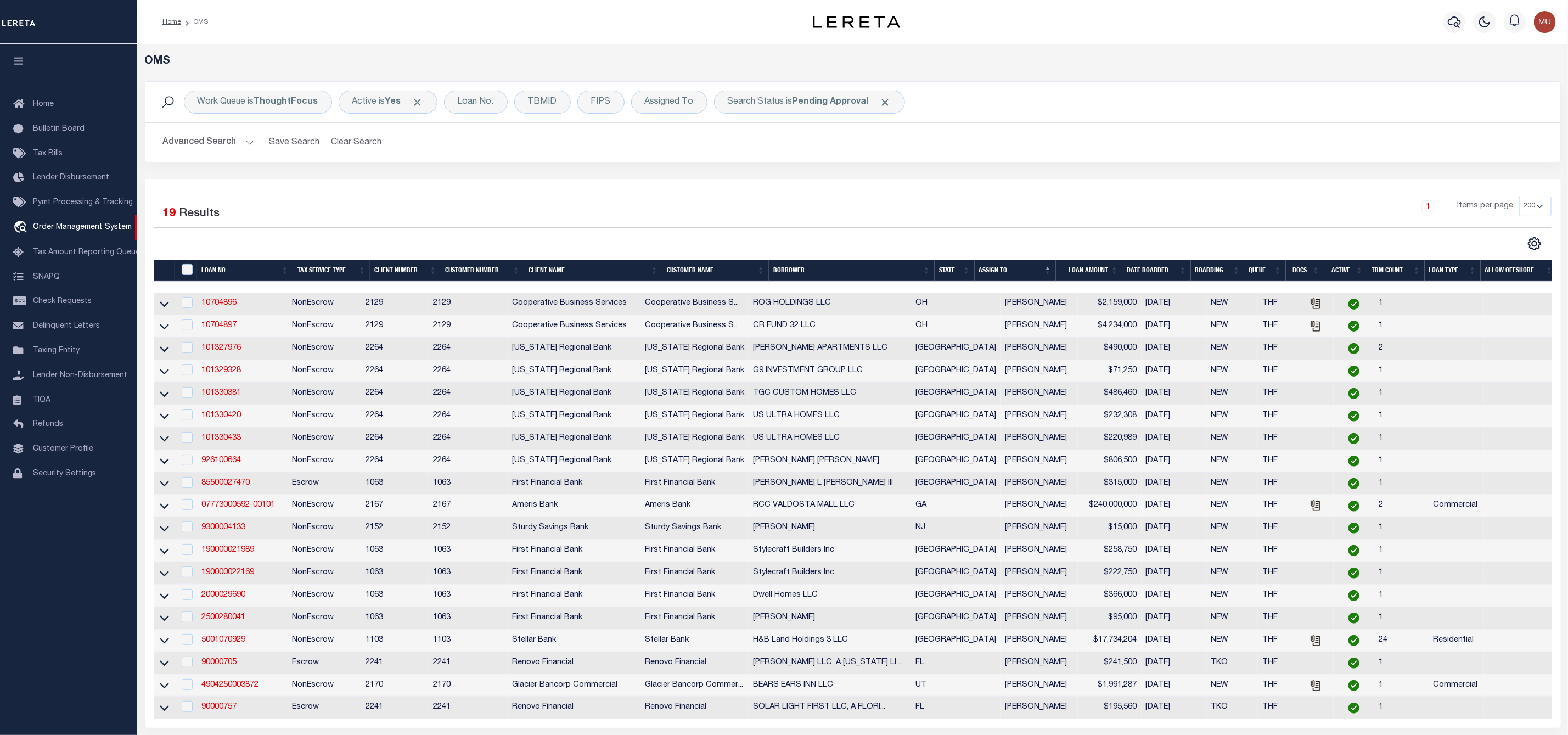
scroll to position [82, 0]
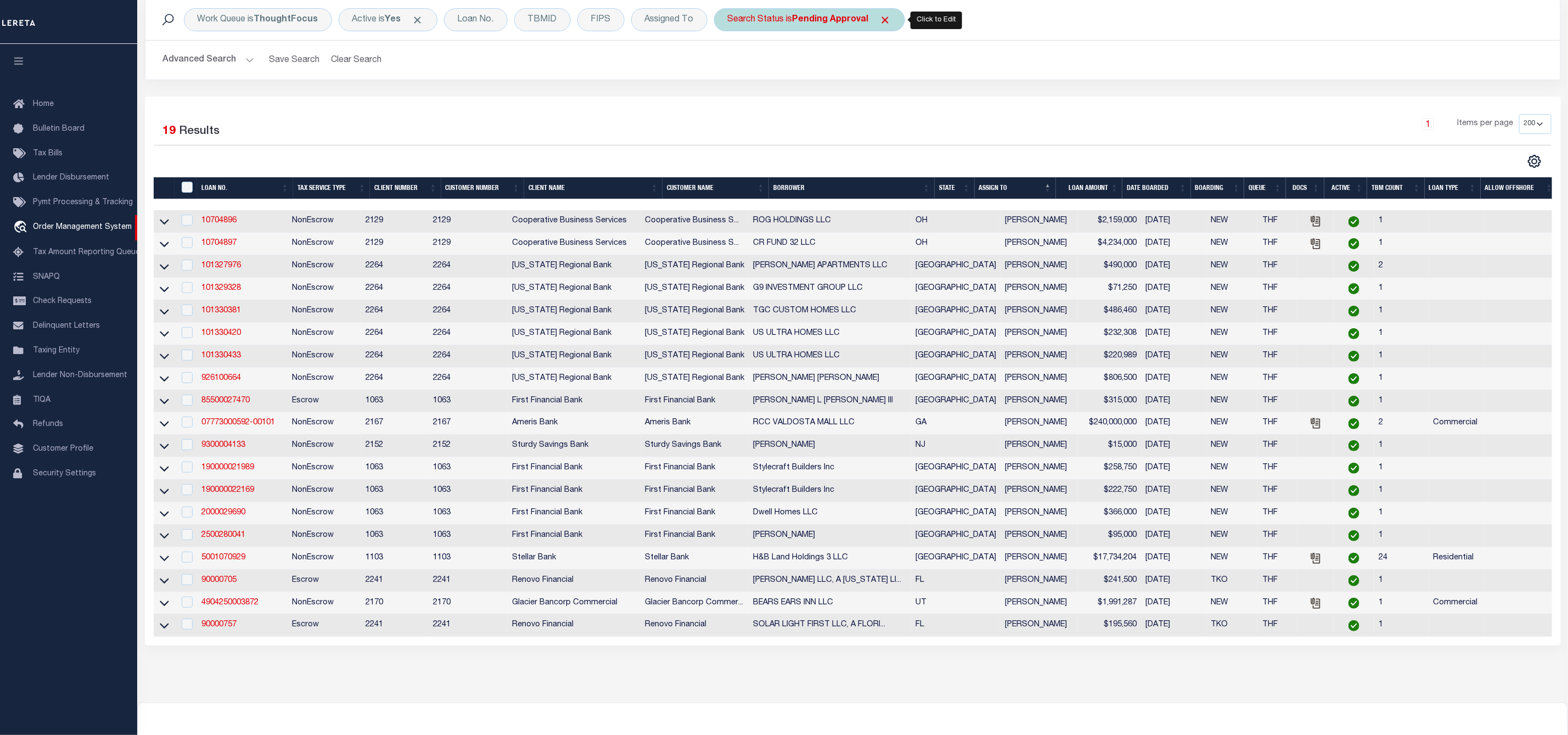
click at [806, 17] on b "Pending Approval" at bounding box center [831, 20] width 76 height 9
click at [796, 78] on select "Automated Search Bad Parcel Complete Duplicate Parcel High Dollar Reporting In …" at bounding box center [809, 74] width 161 height 21
select select "IP"
click at [731, 64] on select "Automated Search Bad Parcel Complete Duplicate Parcel High Dollar Reporting In …" at bounding box center [809, 74] width 161 height 21
click at [871, 104] on input "Apply" at bounding box center [873, 98] width 33 height 18
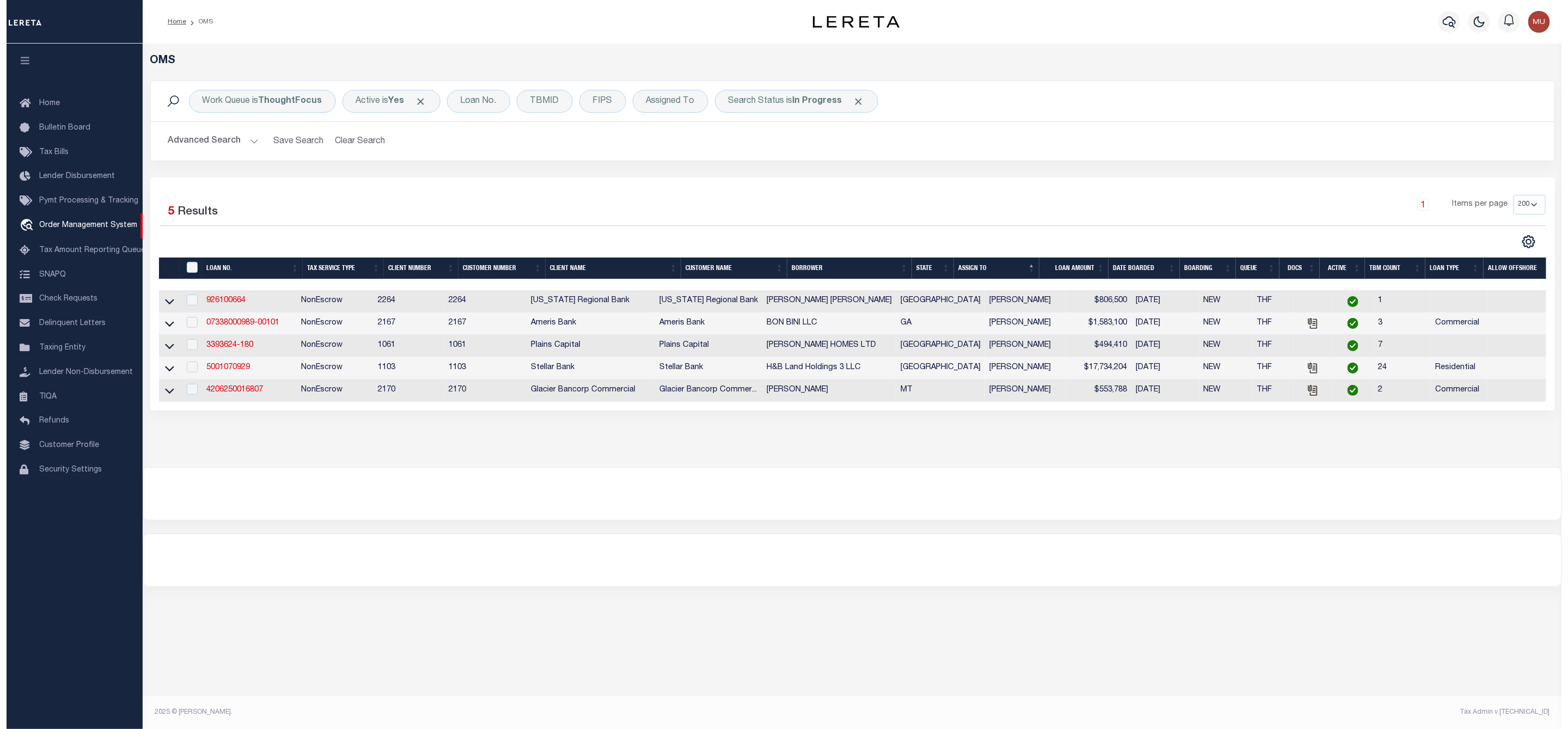
scroll to position [0, 0]
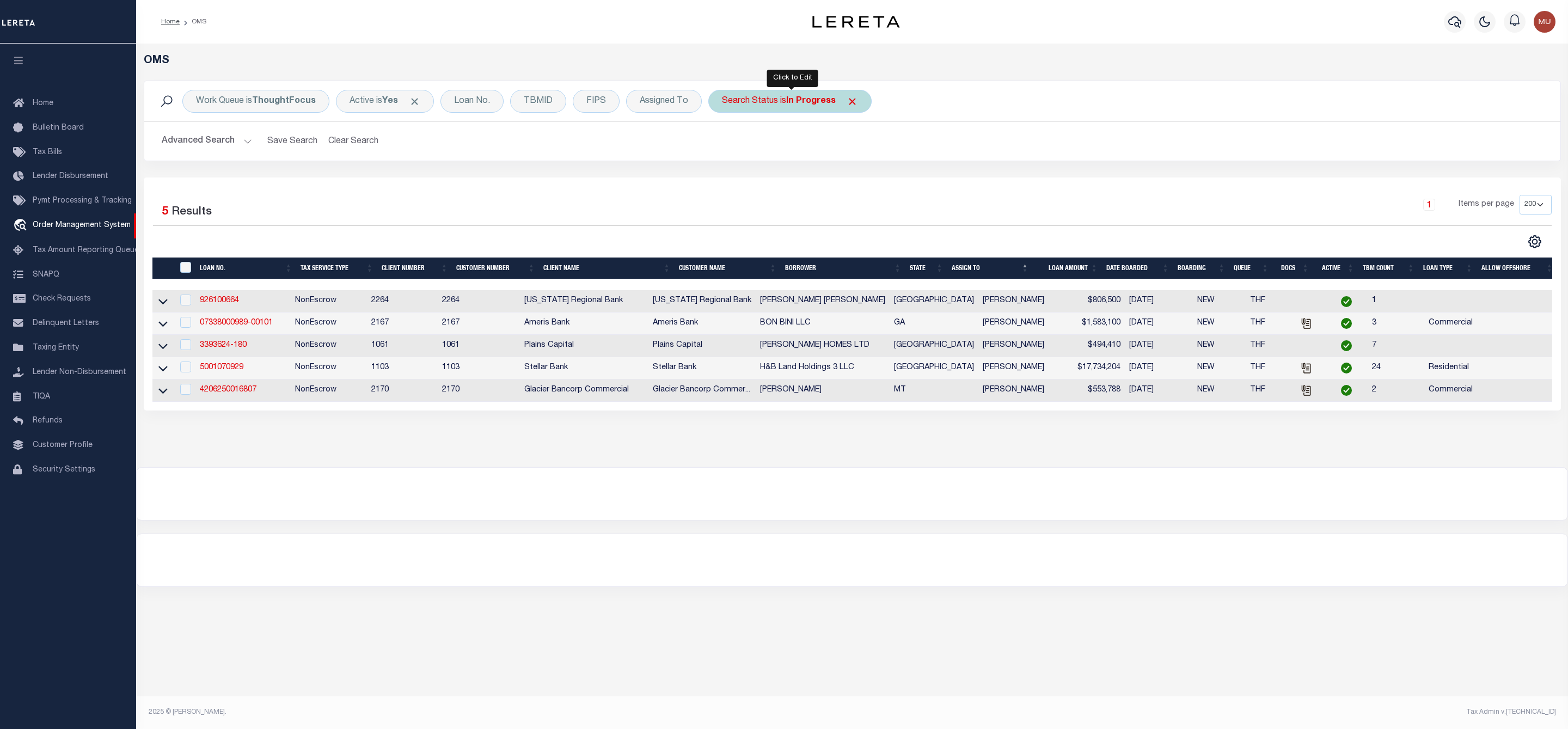
click at [785, 106] on div "Search Status is In Progress" at bounding box center [790, 102] width 163 height 23
click at [771, 151] on select "Automated Search Bad Parcel Complete Duplicate Parcel High Dollar Reporting In …" at bounding box center [802, 155] width 160 height 21
select select "RD"
click at [725, 145] on select "Automated Search Bad Parcel Complete Duplicate Parcel High Dollar Reporting In …" at bounding box center [802, 155] width 160 height 21
click at [866, 177] on input "Apply" at bounding box center [866, 178] width 32 height 18
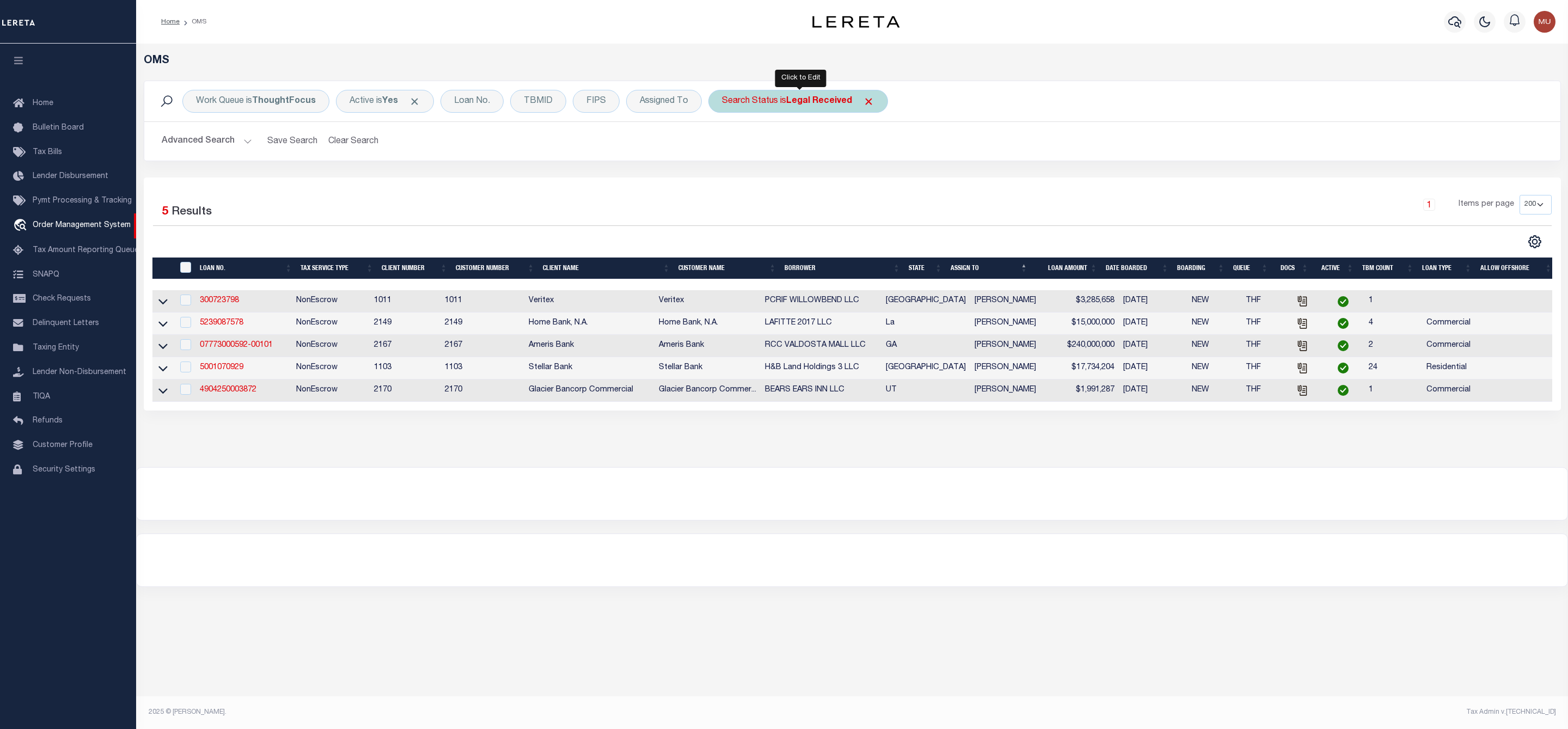
click at [782, 96] on div "Search Status is Legal Received" at bounding box center [798, 102] width 180 height 23
click at [805, 165] on select "Automated Search Bad Parcel Complete Duplicate Parcel High Dollar Reporting In …" at bounding box center [802, 155] width 160 height 21
select select "IP"
click at [725, 145] on select "Automated Search Bad Parcel Complete Duplicate Parcel High Dollar Reporting In …" at bounding box center [802, 155] width 160 height 21
click at [863, 173] on input "Apply" at bounding box center [866, 178] width 32 height 18
